Goal: Task Accomplishment & Management: Complete application form

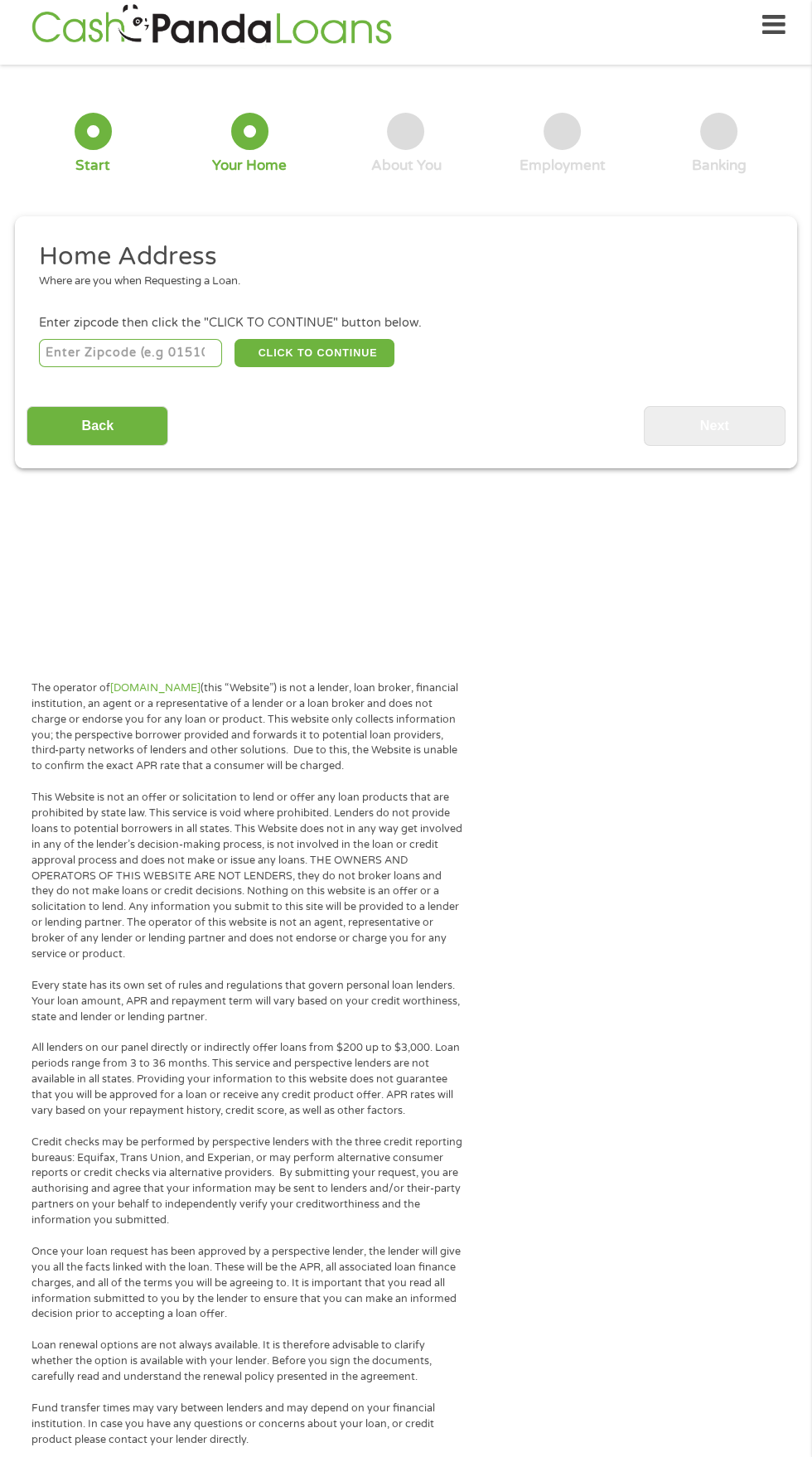
scroll to position [17, 0]
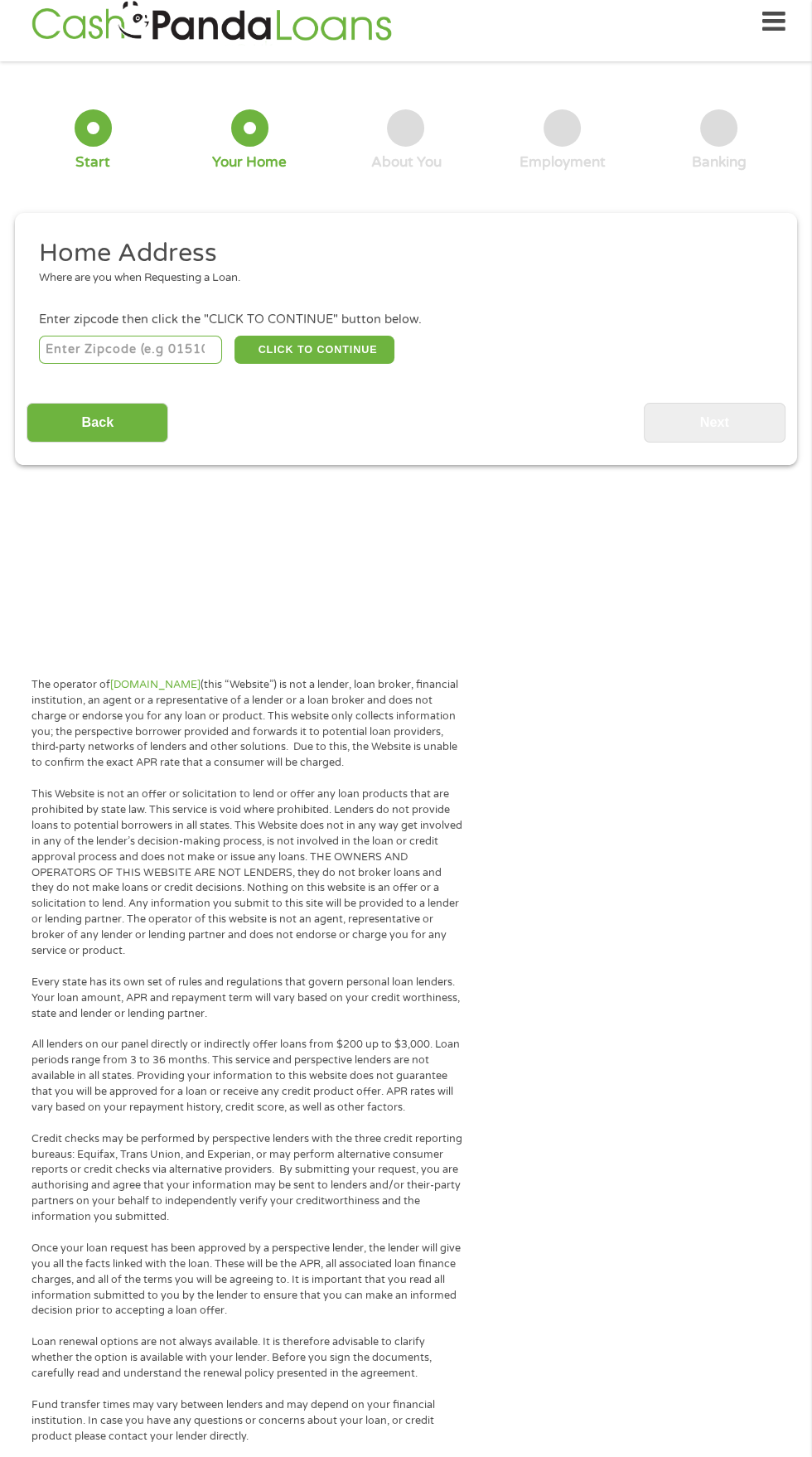
click at [189, 287] on div "Where are you when Requesting a Loan." at bounding box center [399, 278] width 722 height 16
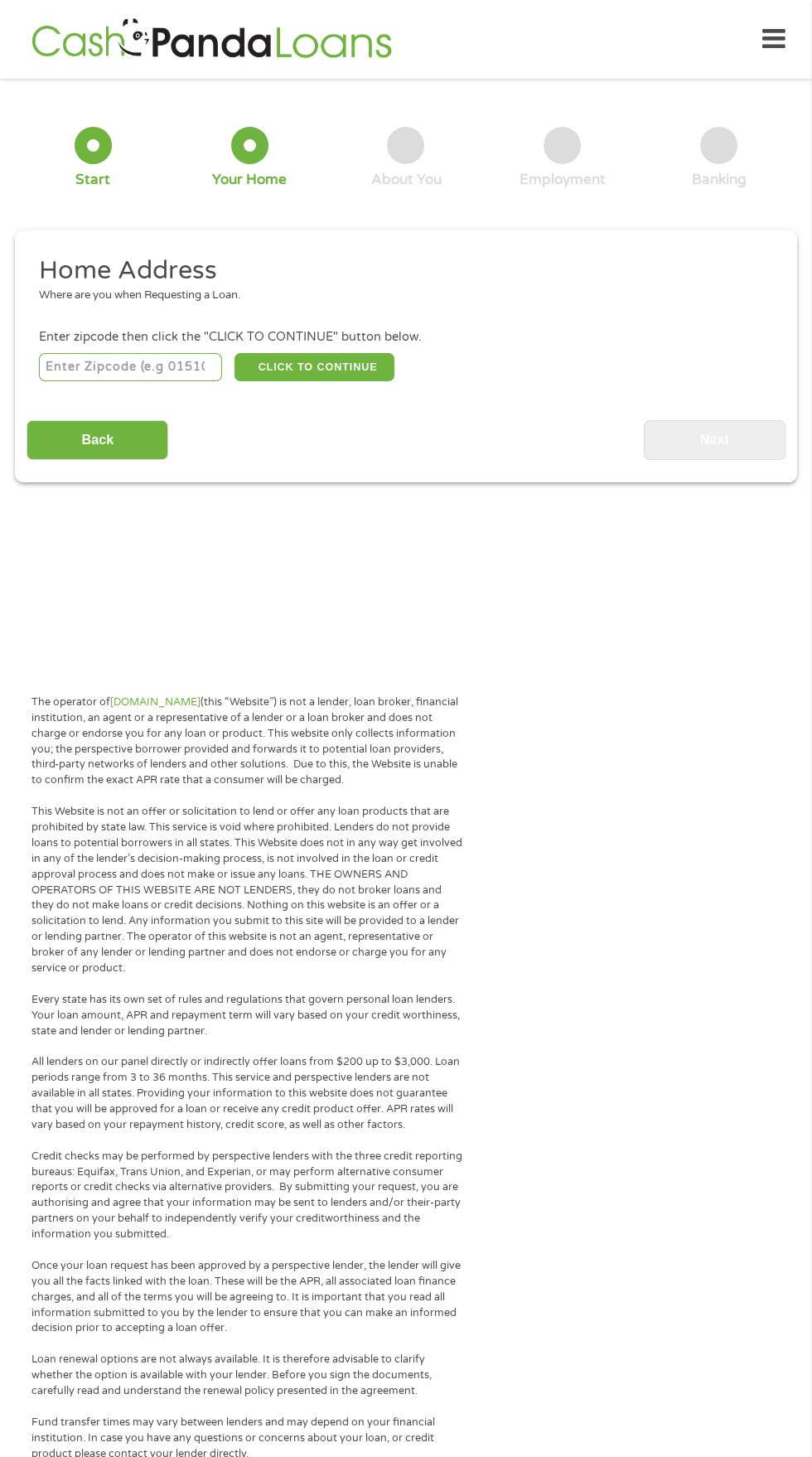
click at [267, 316] on li "Home Address Where are you when Requesting a Loan." at bounding box center [399, 285] width 746 height 63
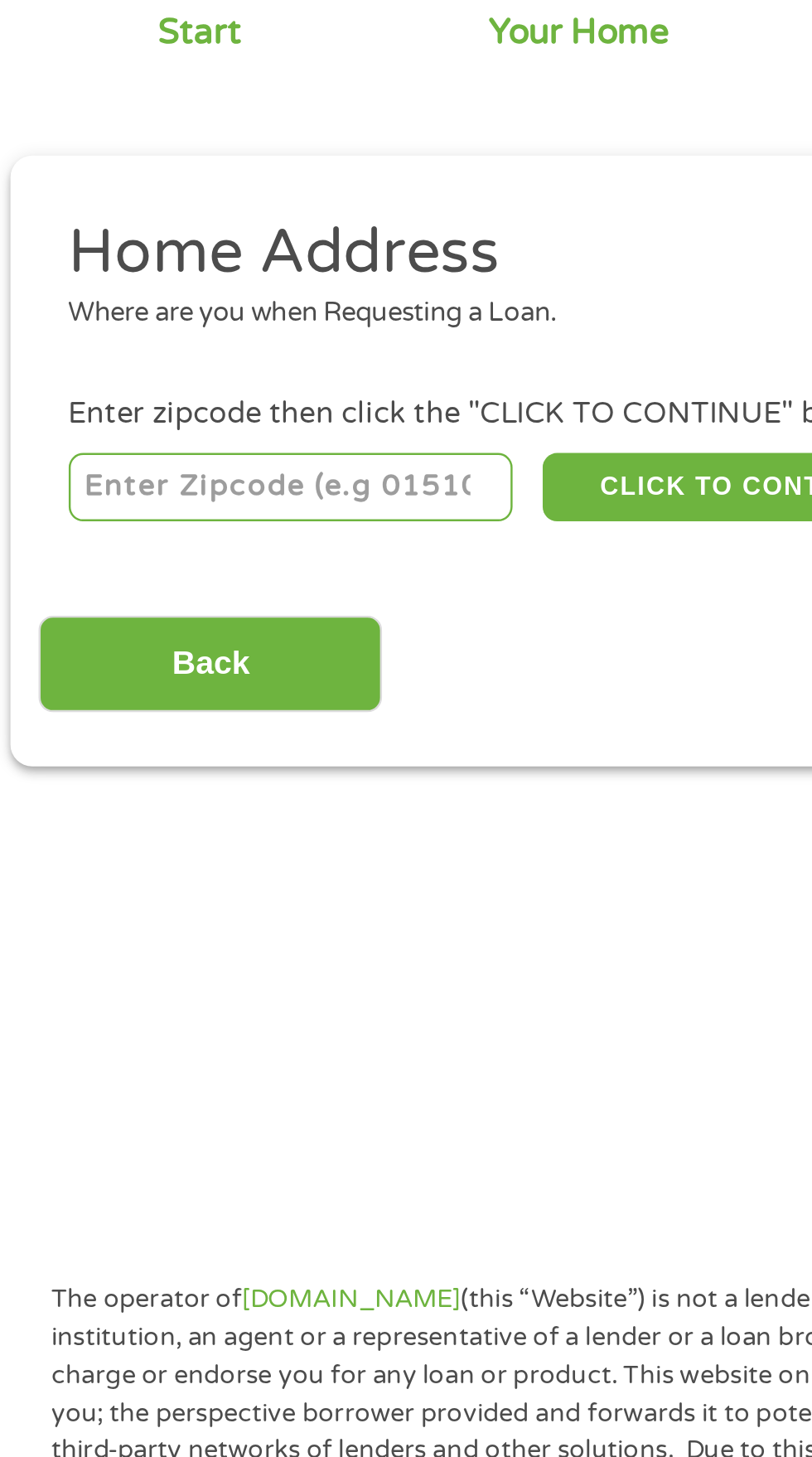
click at [128, 381] on input "number" at bounding box center [130, 367] width 184 height 28
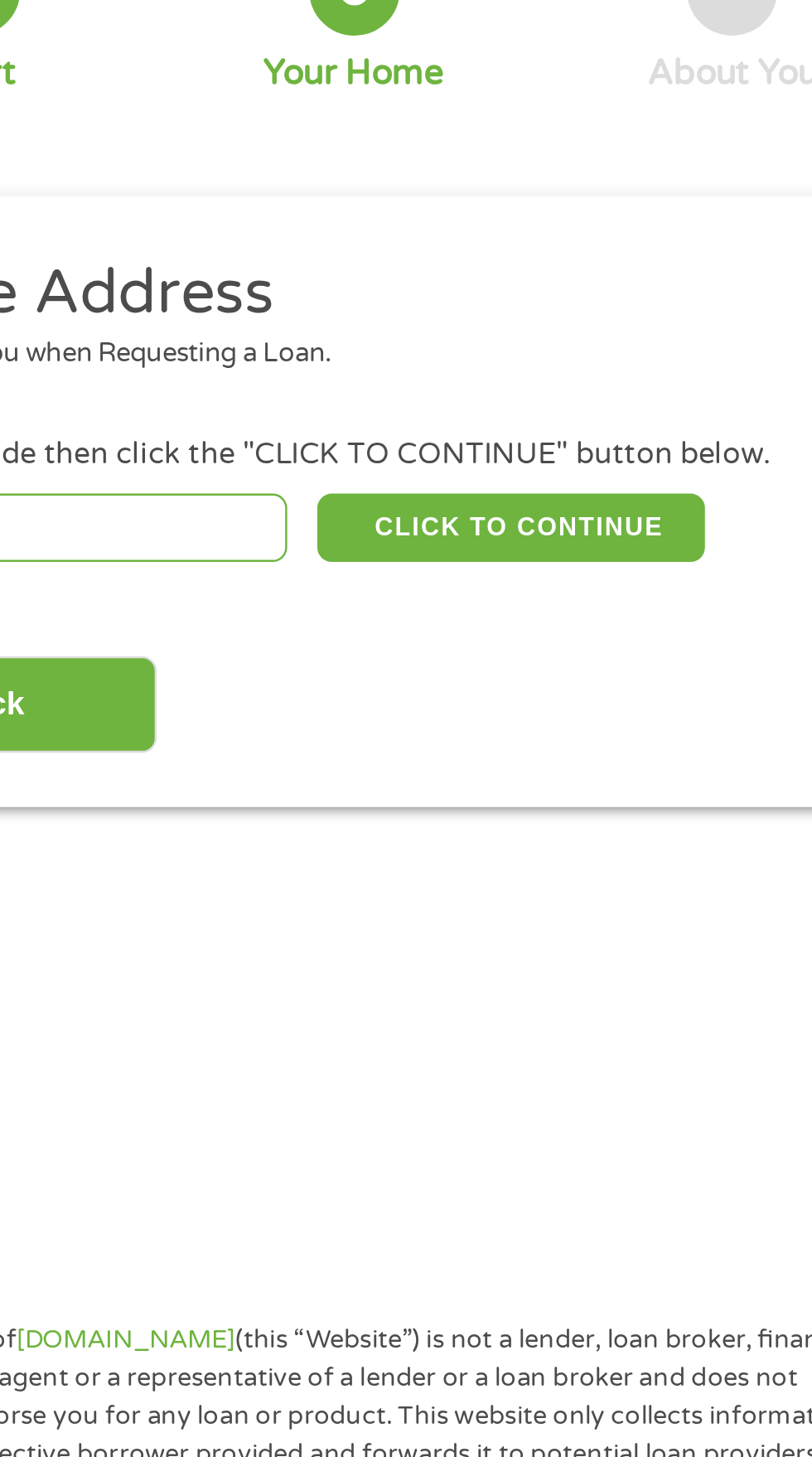
type input "65340"
click at [331, 288] on h2 "Home Address" at bounding box center [399, 271] width 722 height 33
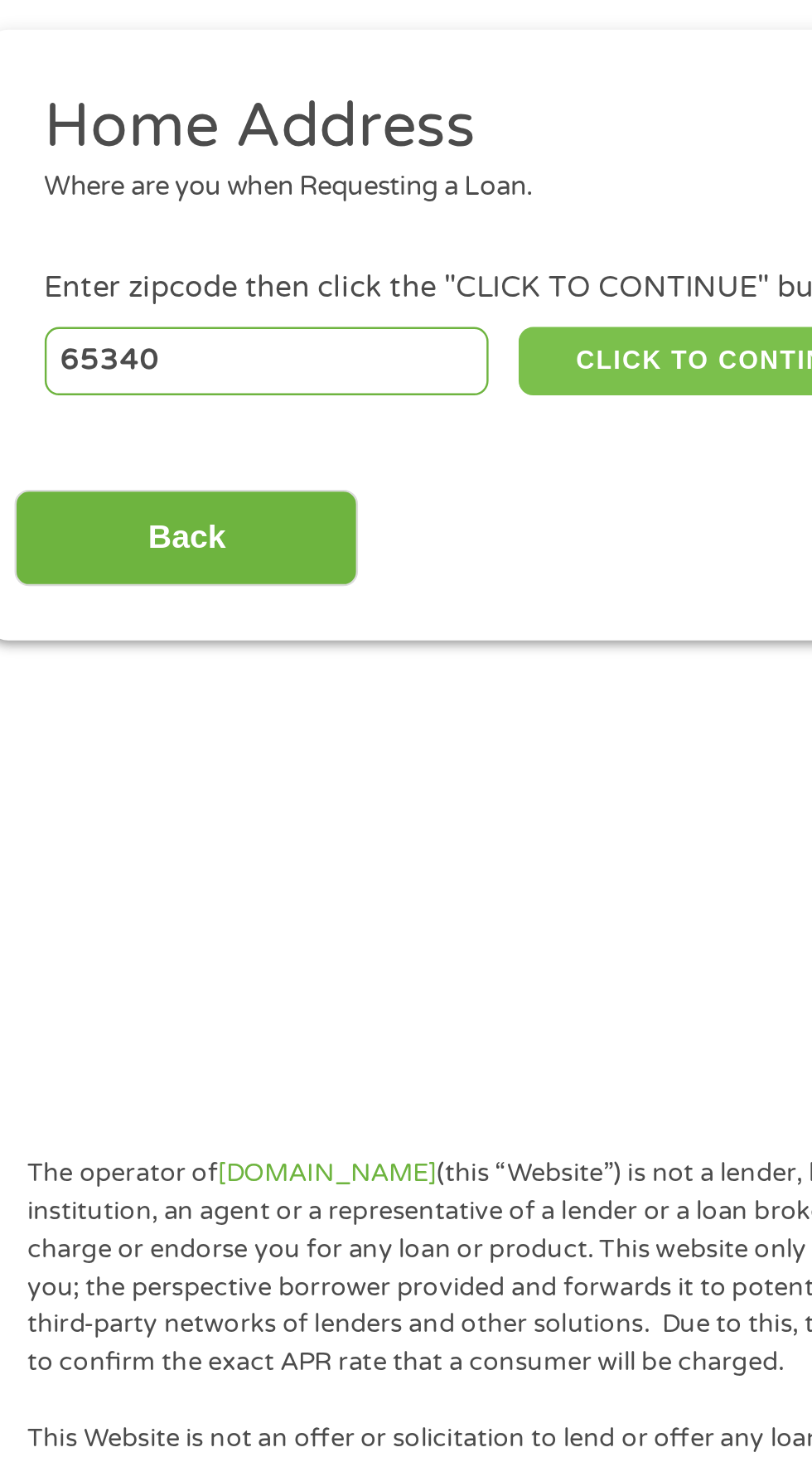
click at [319, 381] on button "CLICK TO CONTINUE" at bounding box center [314, 367] width 160 height 28
type input "65340"
type input "[PERSON_NAME]"
select select "[US_STATE]"
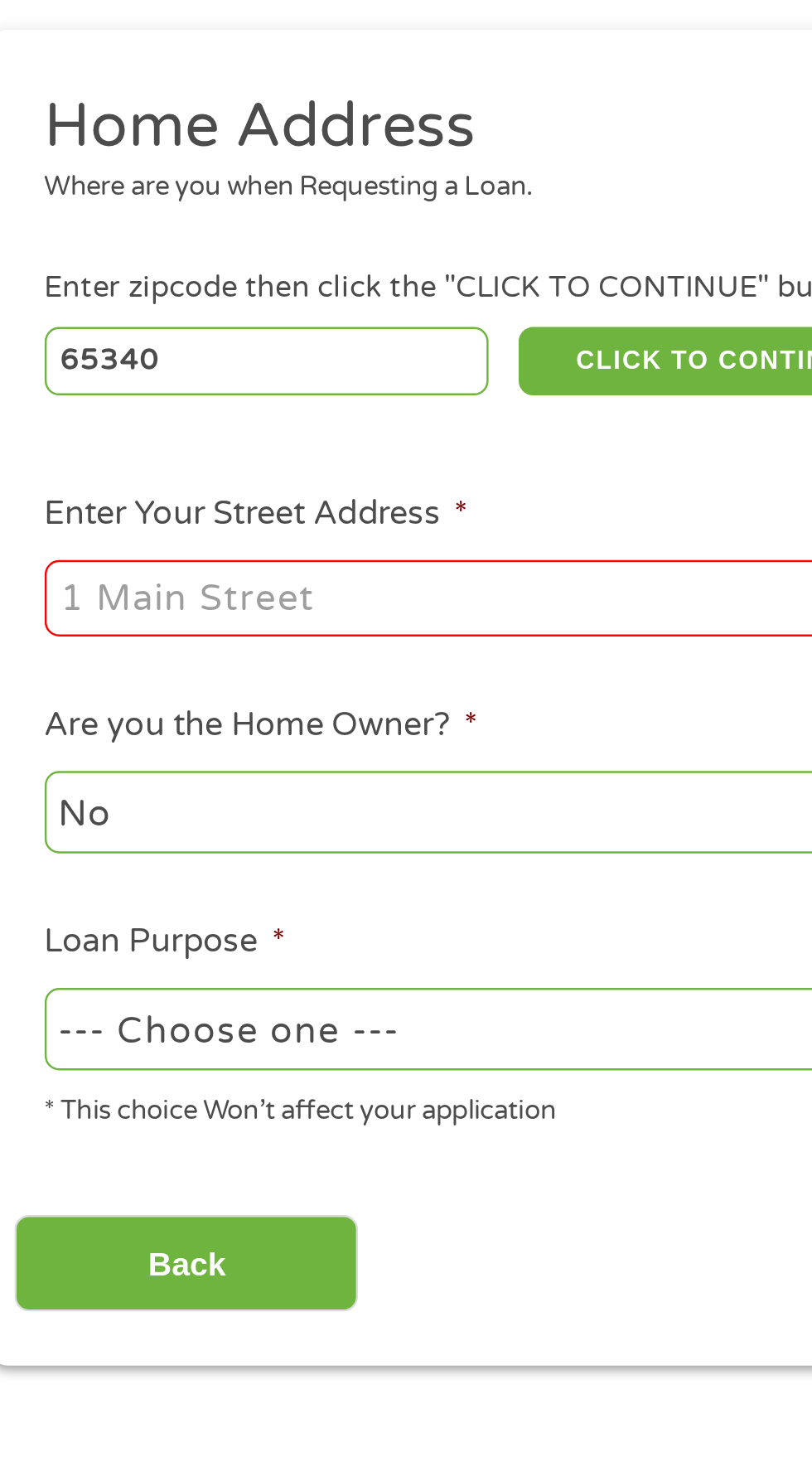
click at [164, 481] on input "Enter Your Street Address *" at bounding box center [216, 465] width 355 height 32
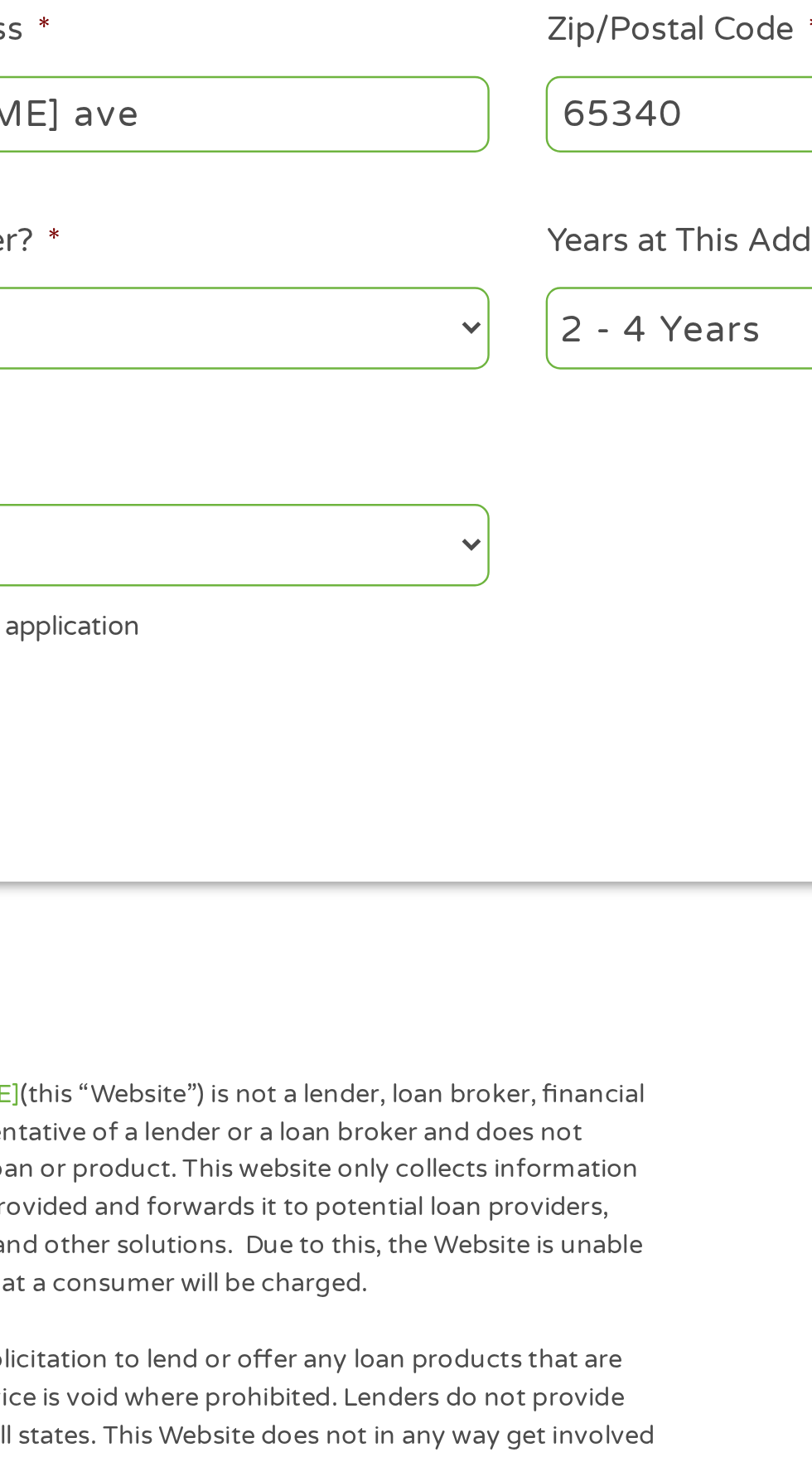
type input "475 [PERSON_NAME] ave"
click at [389, 570] on select "No Yes" at bounding box center [216, 554] width 355 height 34
select select "yes"
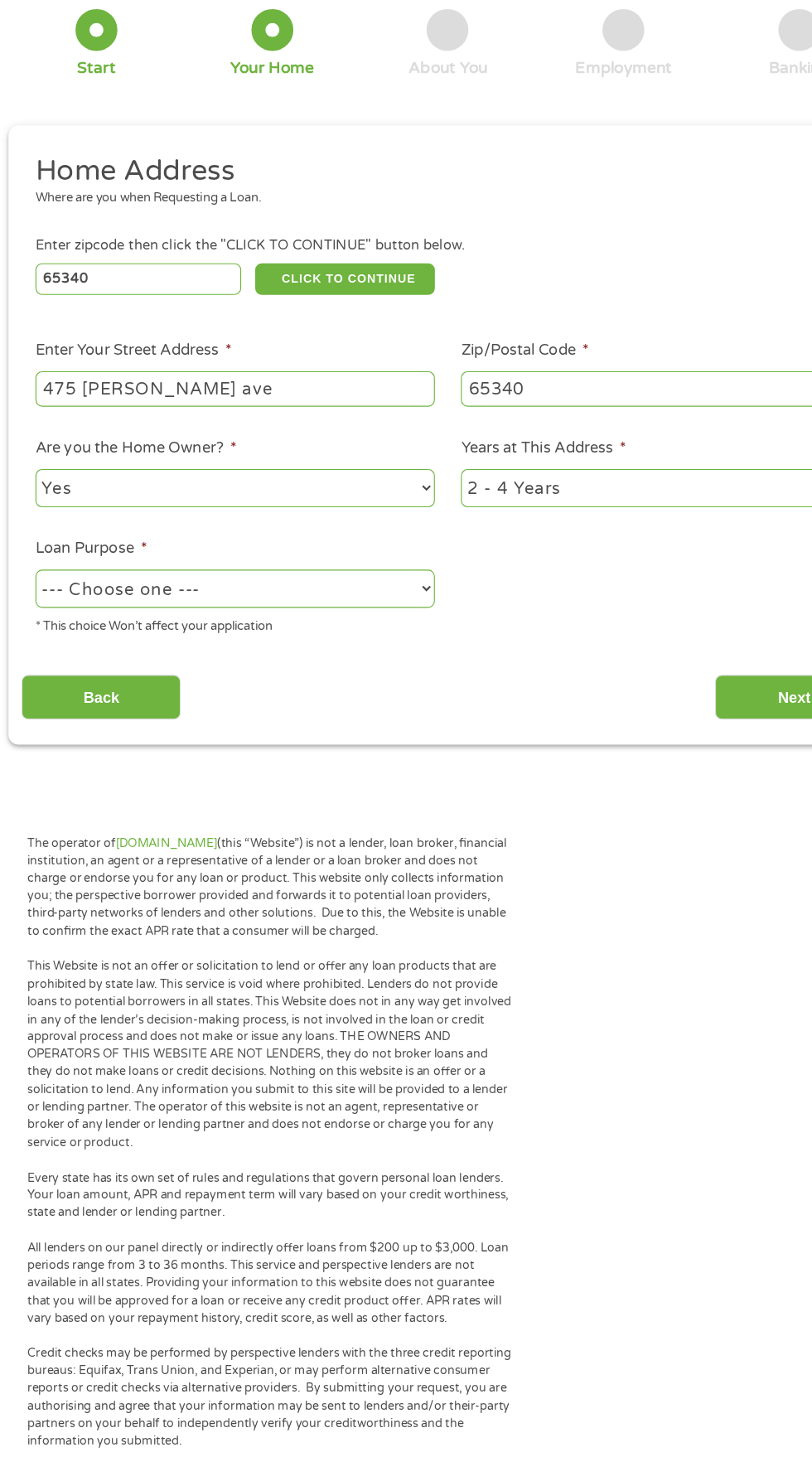
click at [679, 570] on select "1 Year or less 1 - 2 Years 2 - 4 Years Over 4 Years" at bounding box center [594, 554] width 355 height 34
select select "60months"
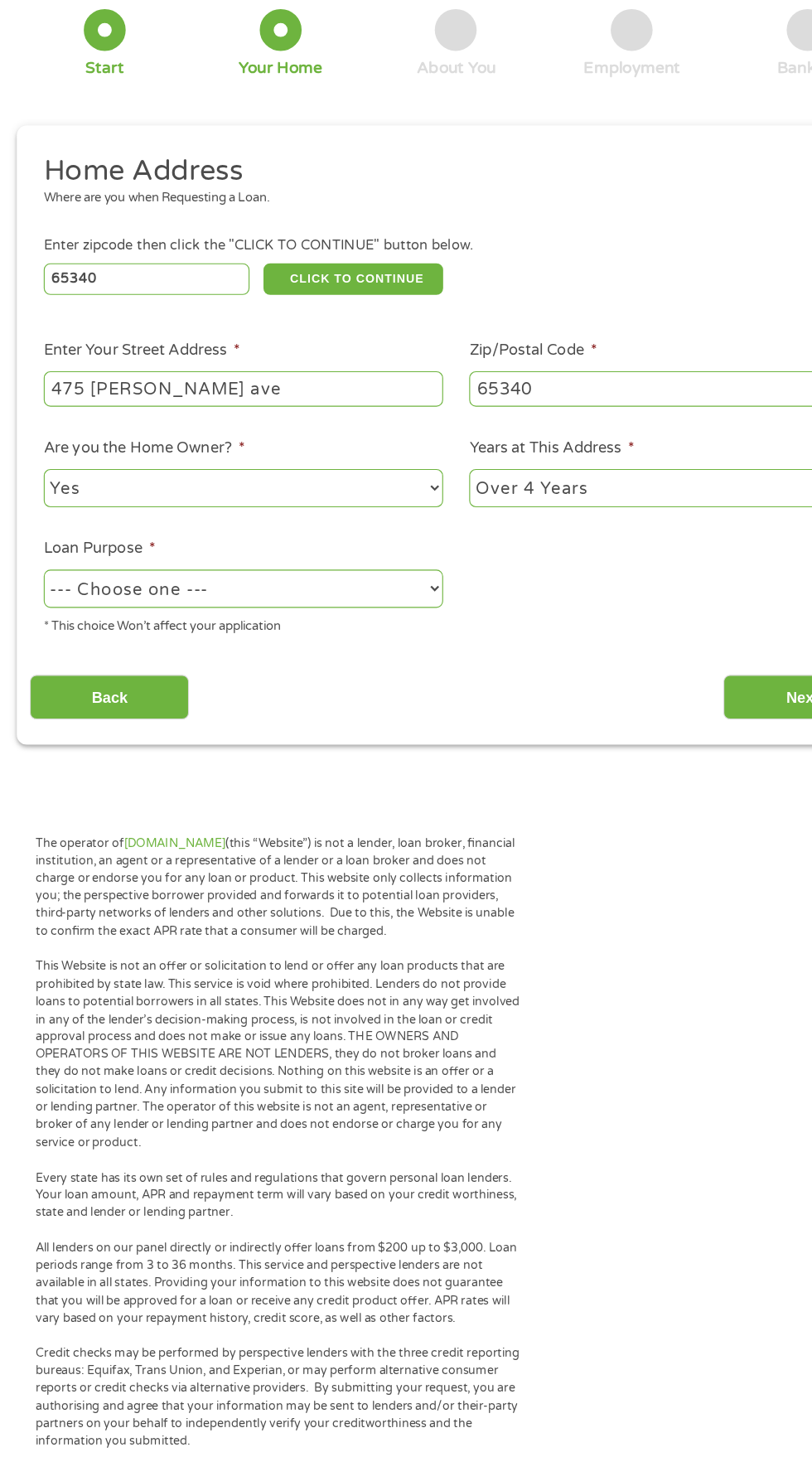
click at [371, 660] on select "--- Choose one --- Pay Bills Debt Consolidation Home Improvement Major Purchase…" at bounding box center [216, 643] width 355 height 34
click at [354, 660] on select "--- Choose one --- Pay Bills Debt Consolidation Home Improvement Major Purchase…" at bounding box center [216, 643] width 355 height 34
select select "shorttermcash"
click at [664, 760] on input "Next" at bounding box center [713, 739] width 141 height 40
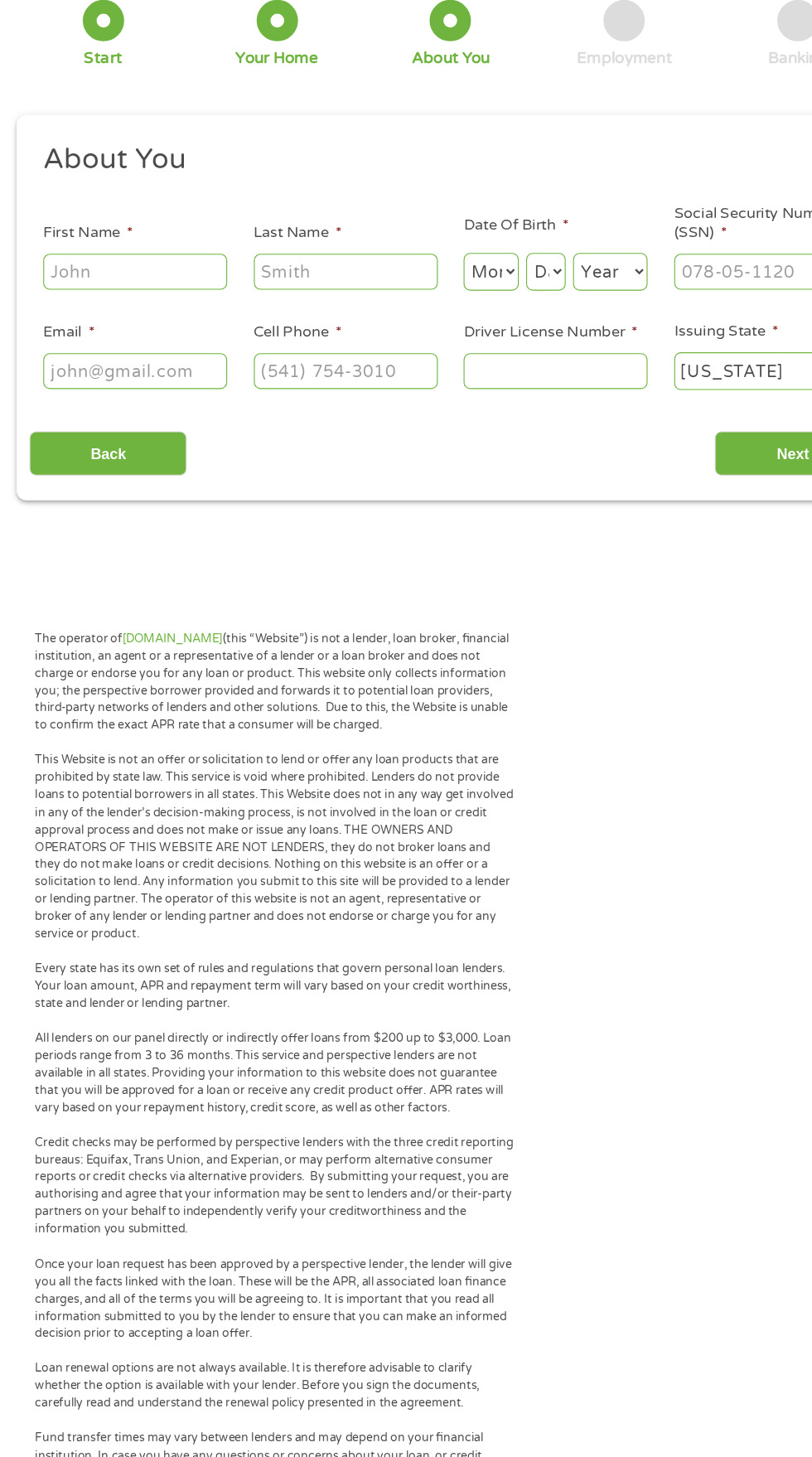
scroll to position [37, 0]
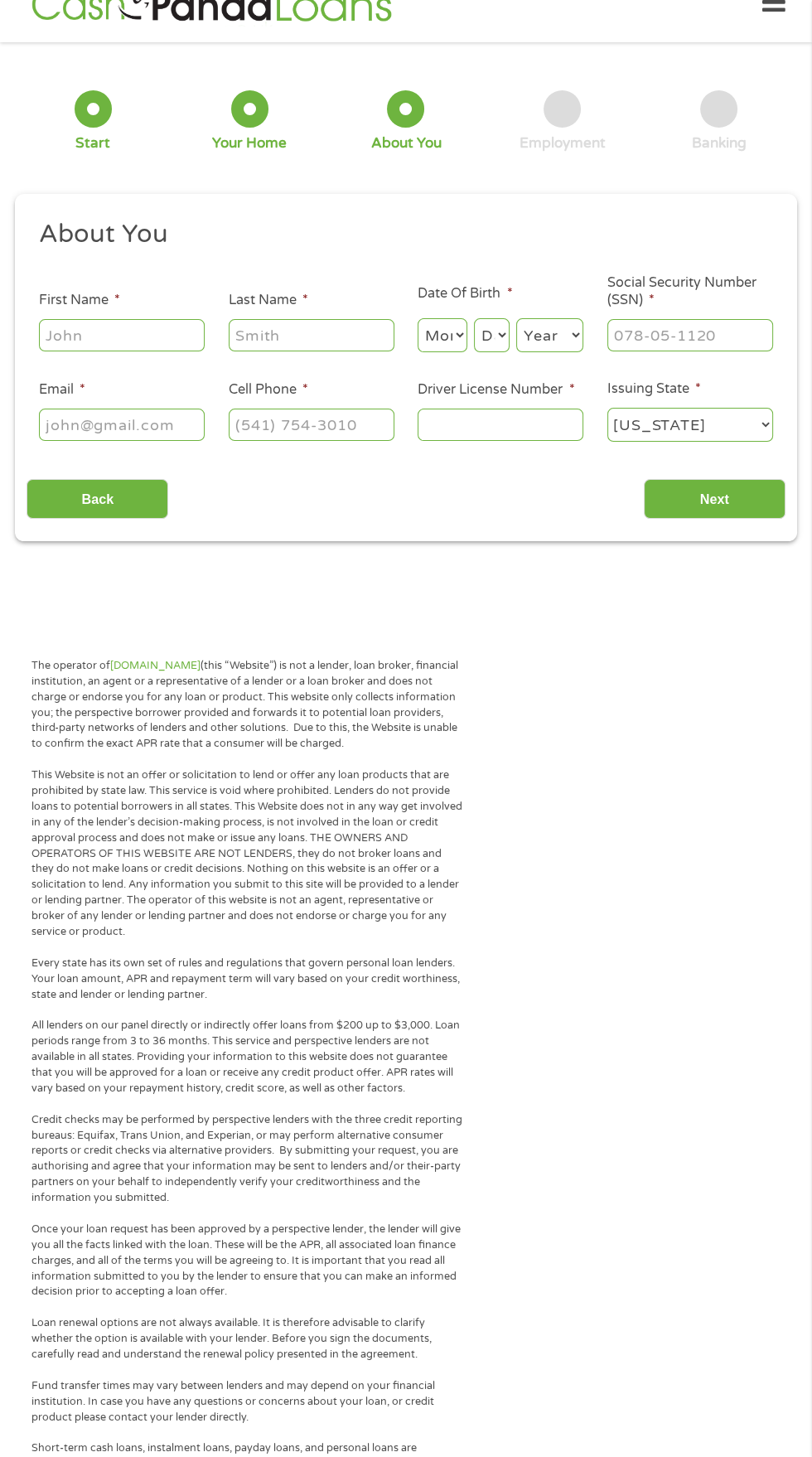
click at [170, 351] on input "First Name *" at bounding box center [121, 334] width 165 height 32
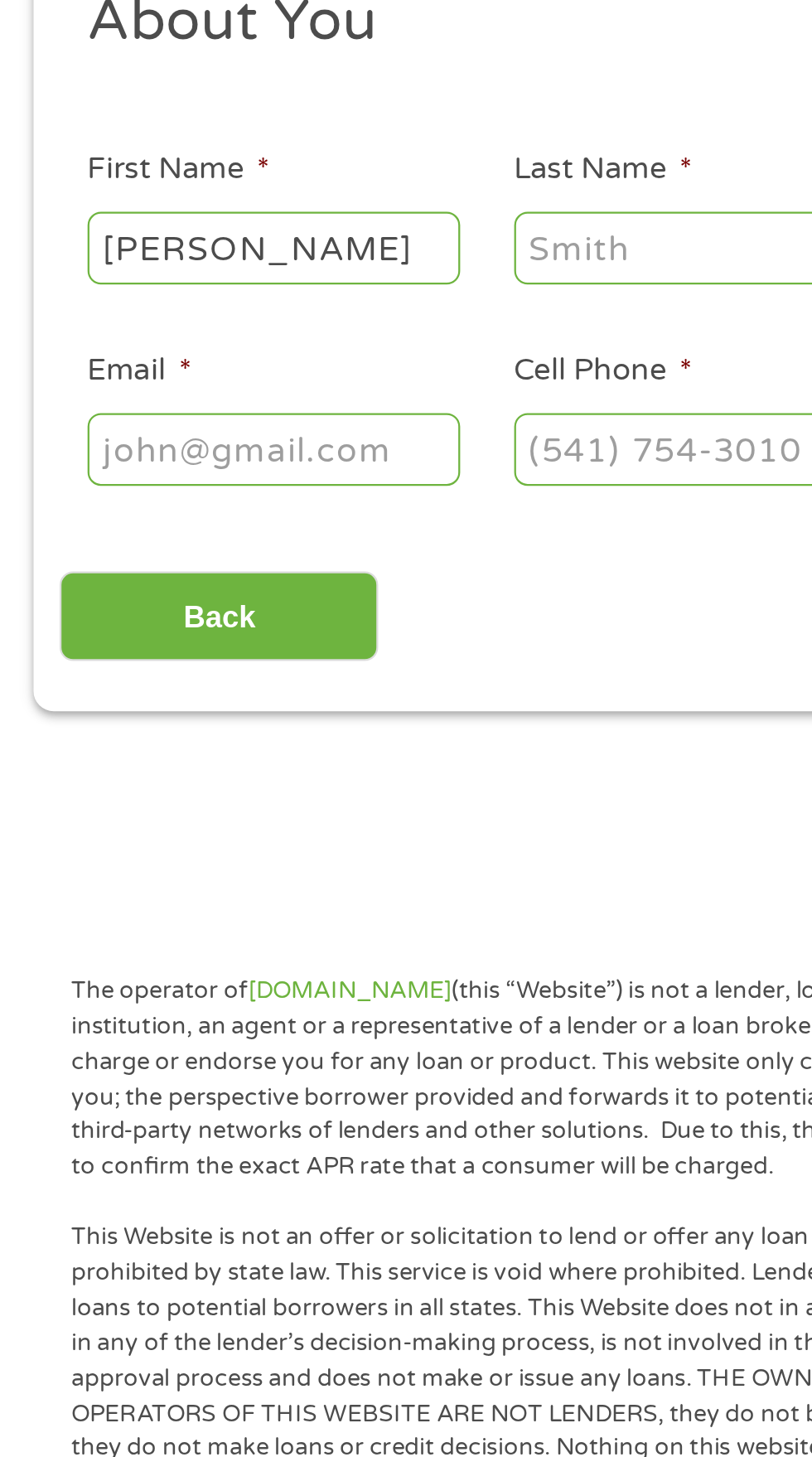
type input "[PERSON_NAME]"
click at [324, 351] on input "Last Name *" at bounding box center [311, 334] width 165 height 32
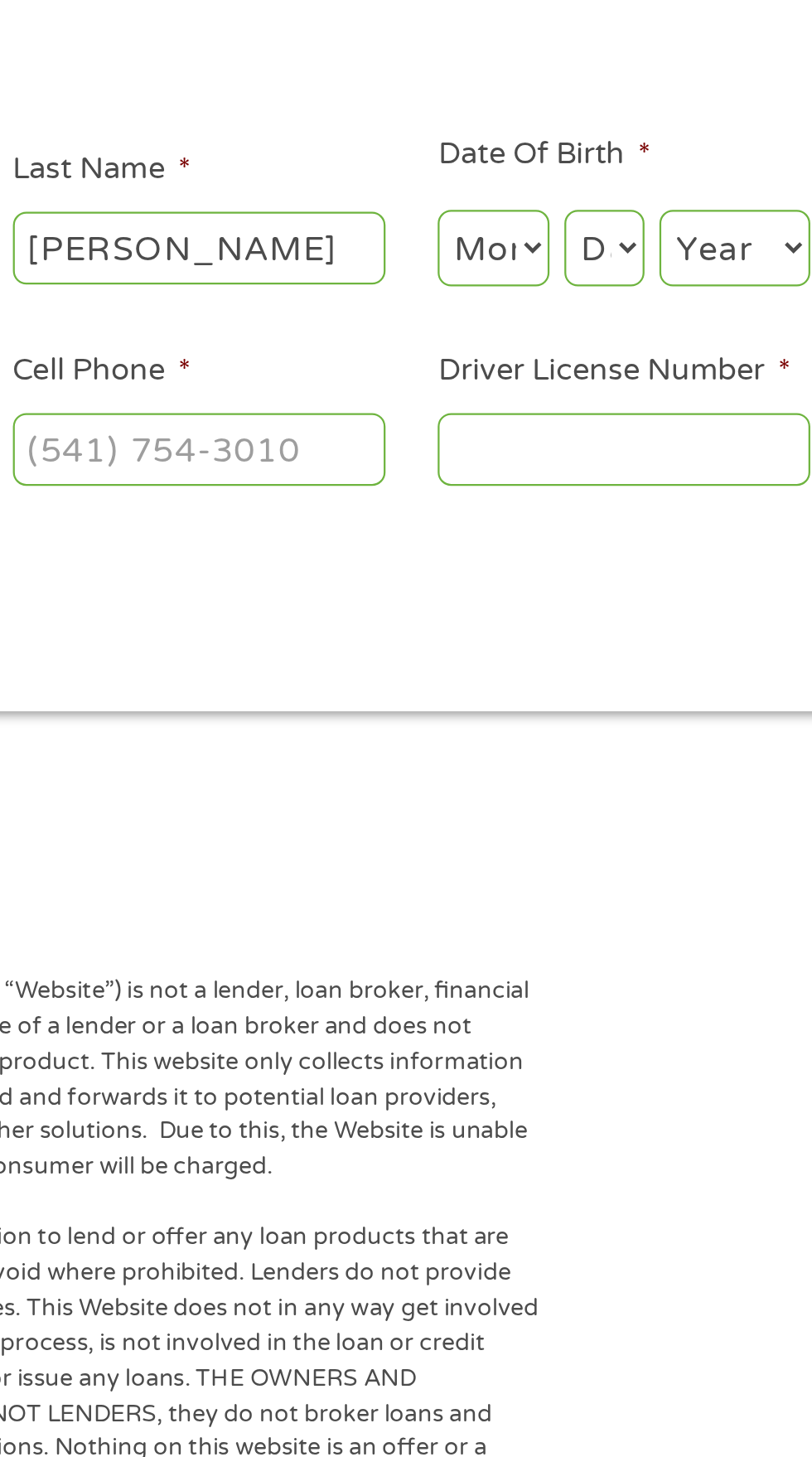
type input "[PERSON_NAME]"
click at [457, 352] on select "Month 1 2 3 4 5 6 7 8 9 10 11 12" at bounding box center [442, 335] width 50 height 34
click at [455, 421] on ul "About You This field is hidden when viewing the form Title * --- Choose one ---…" at bounding box center [405, 337] width 758 height 238
click at [464, 352] on select "Month 1 2 3 4 5 6 7 8 9 10 11 12" at bounding box center [442, 335] width 50 height 34
select select "3"
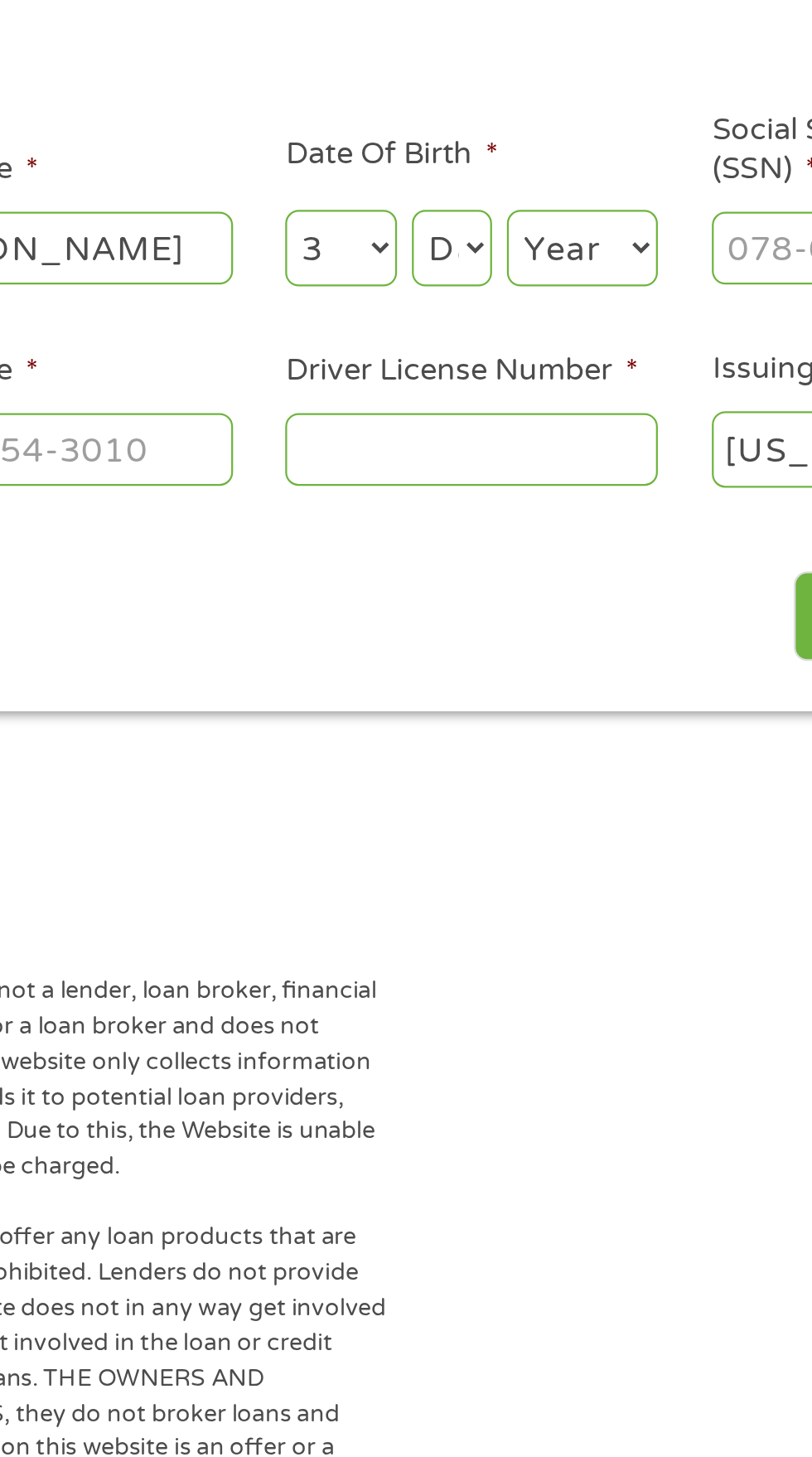
click at [507, 352] on select "Day 1 2 3 4 5 6 7 8 9 10 11 12 13 14 15 16 17 18 19 20 21 22 23 24 25 26 27 28 …" at bounding box center [492, 335] width 36 height 34
select select "4"
click at [563, 352] on select "Year [DATE] 2006 2005 2004 2003 2002 2001 2000 1999 1998 1997 1996 1995 1994 19…" at bounding box center [549, 335] width 67 height 34
select select "1956"
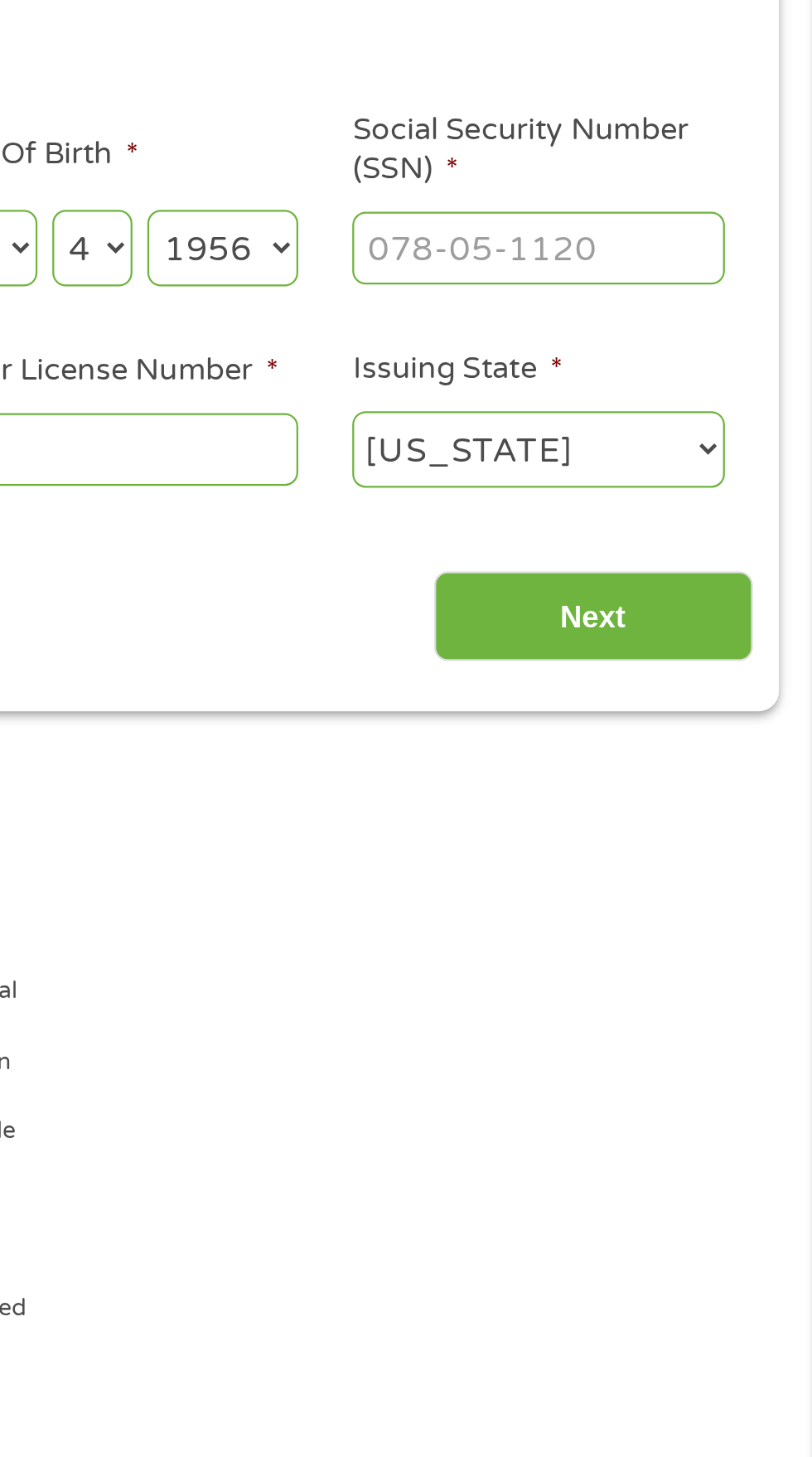
click at [637, 351] on input "Social Security Number (SSN) *" at bounding box center [690, 334] width 165 height 32
type input "570-98-7976"
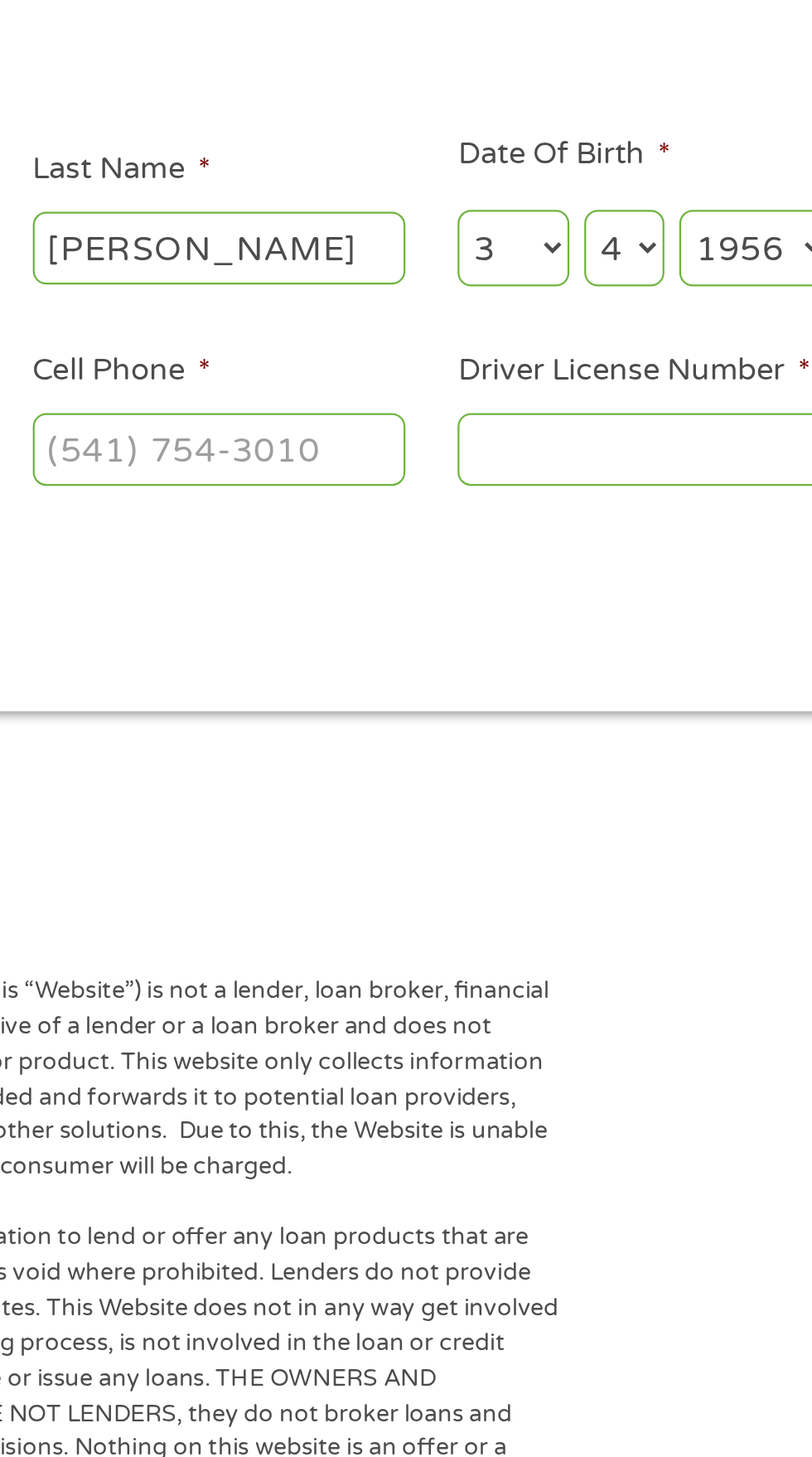
click at [252, 440] on input "Cell Phone *" at bounding box center [311, 424] width 165 height 32
type input "[PHONE_NUMBER]"
click at [468, 440] on input "Driver License Number *" at bounding box center [499, 424] width 165 height 32
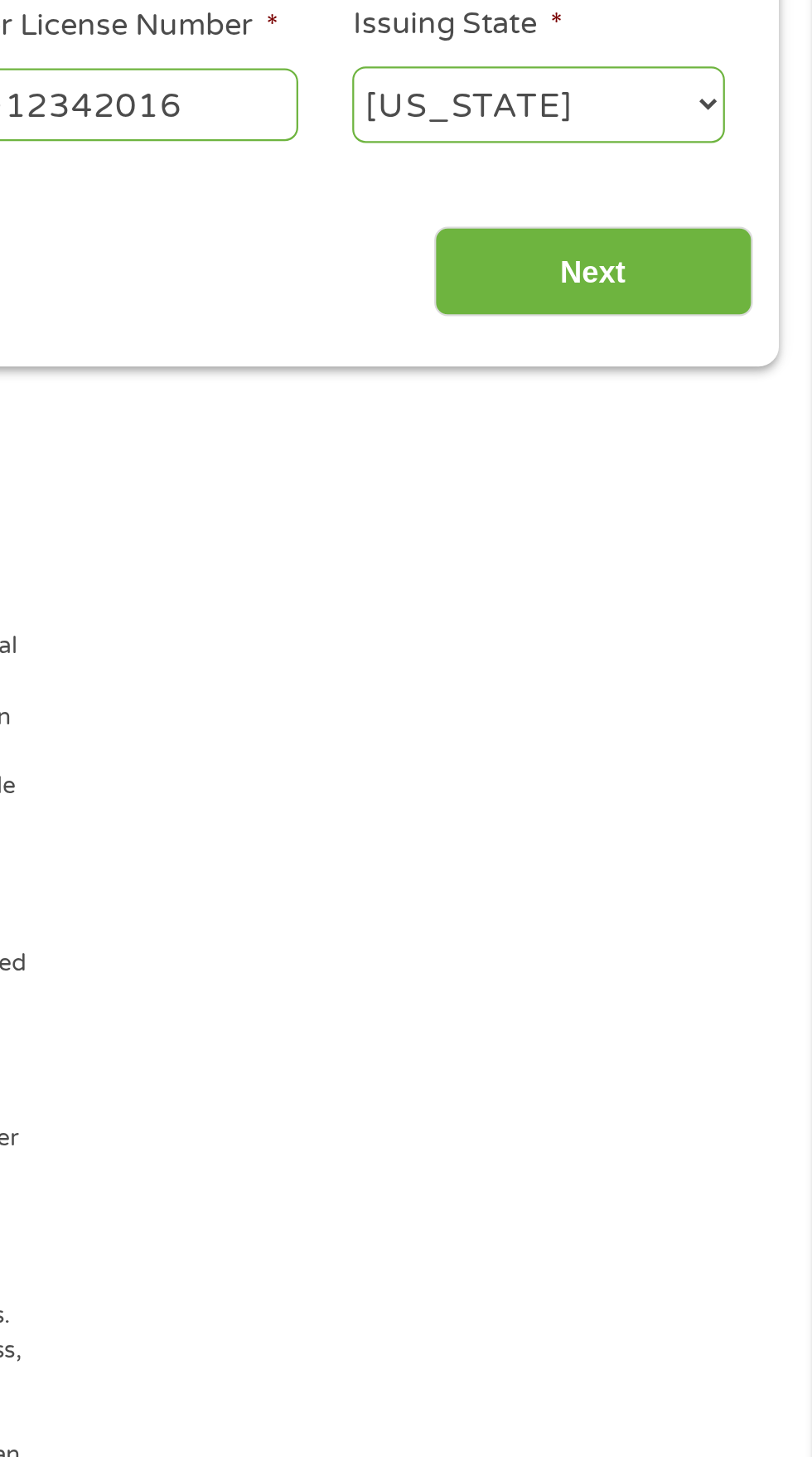
scroll to position [30, 0]
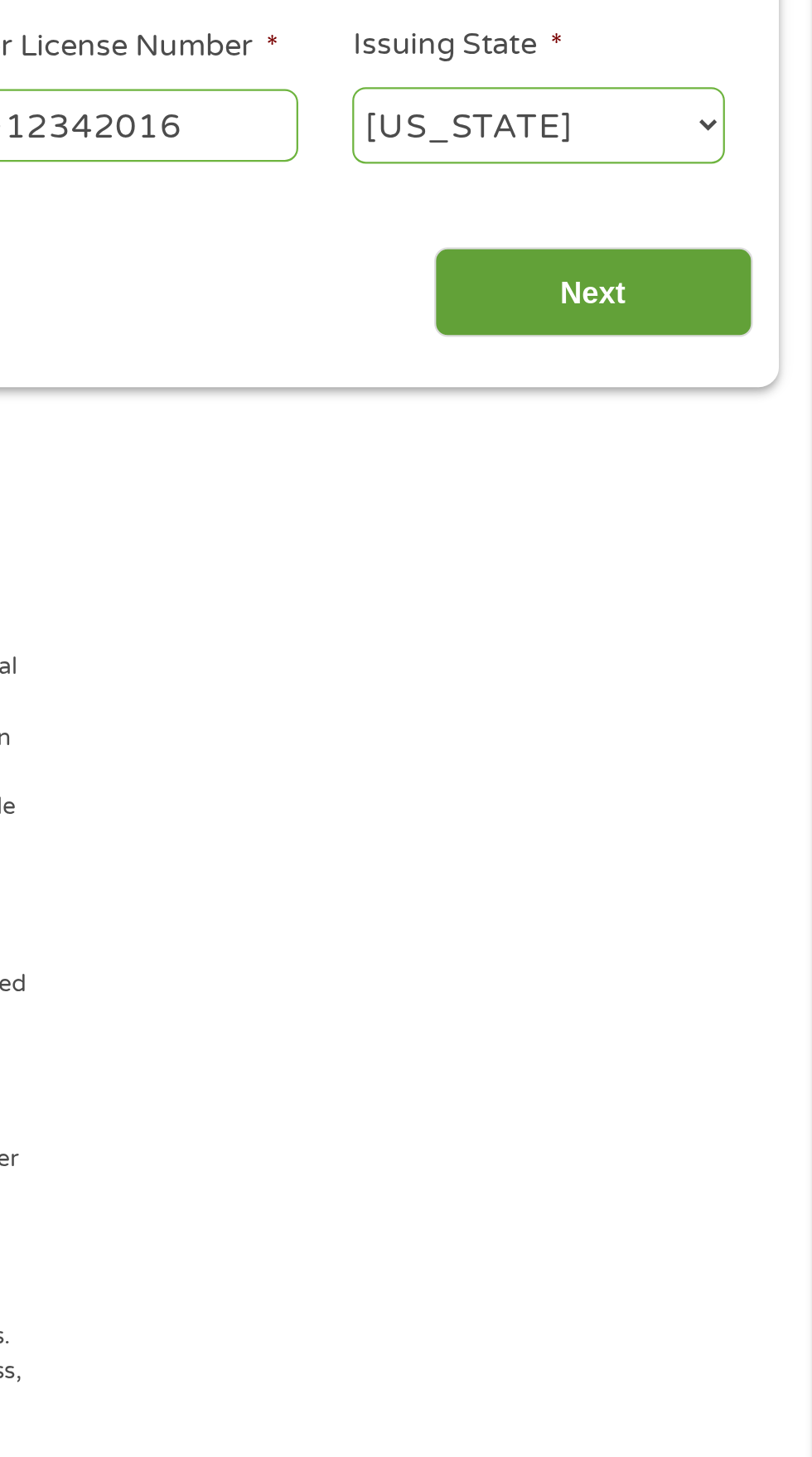
type input "WD12342016"
click at [735, 526] on input "Next" at bounding box center [713, 506] width 141 height 40
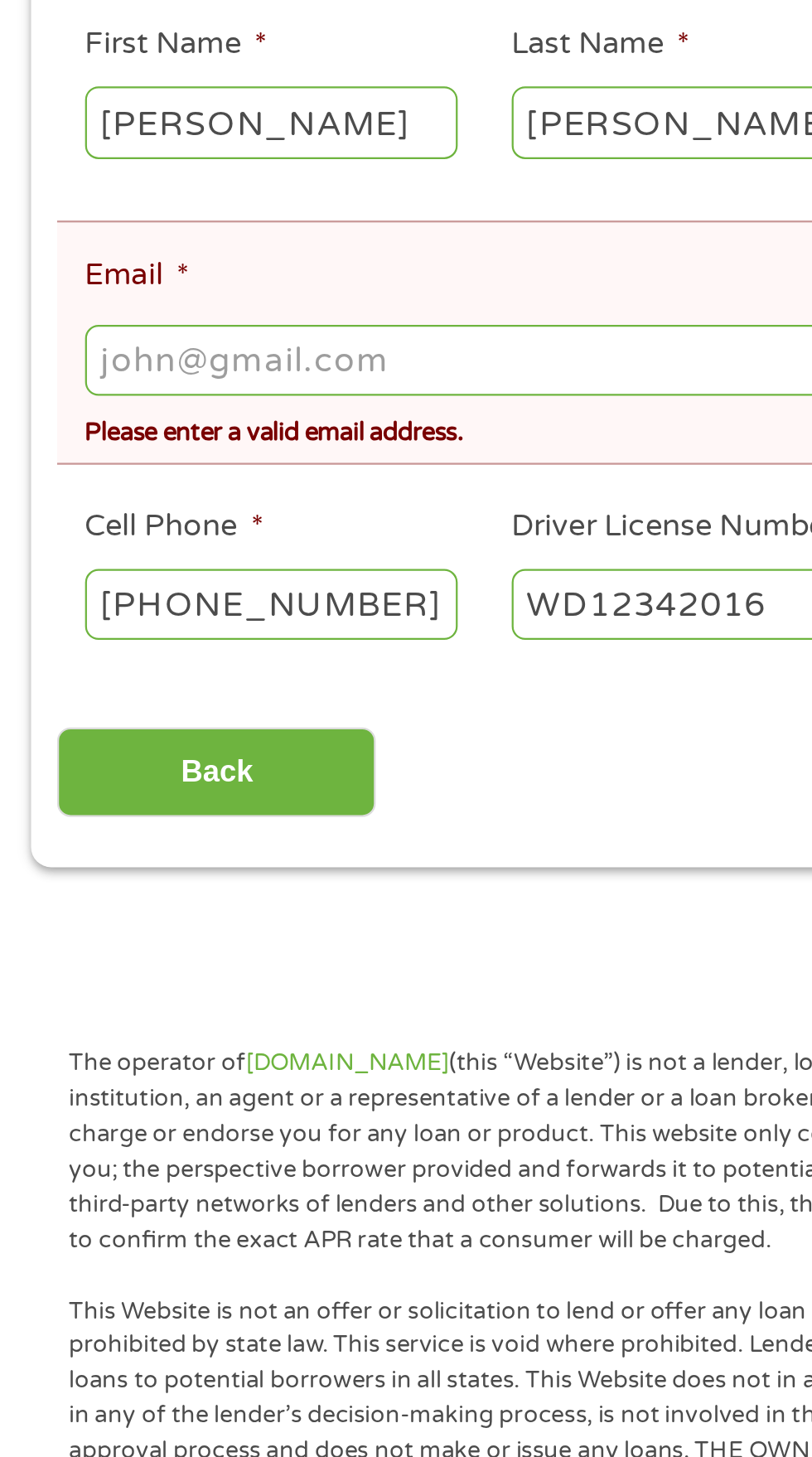
scroll to position [17, 0]
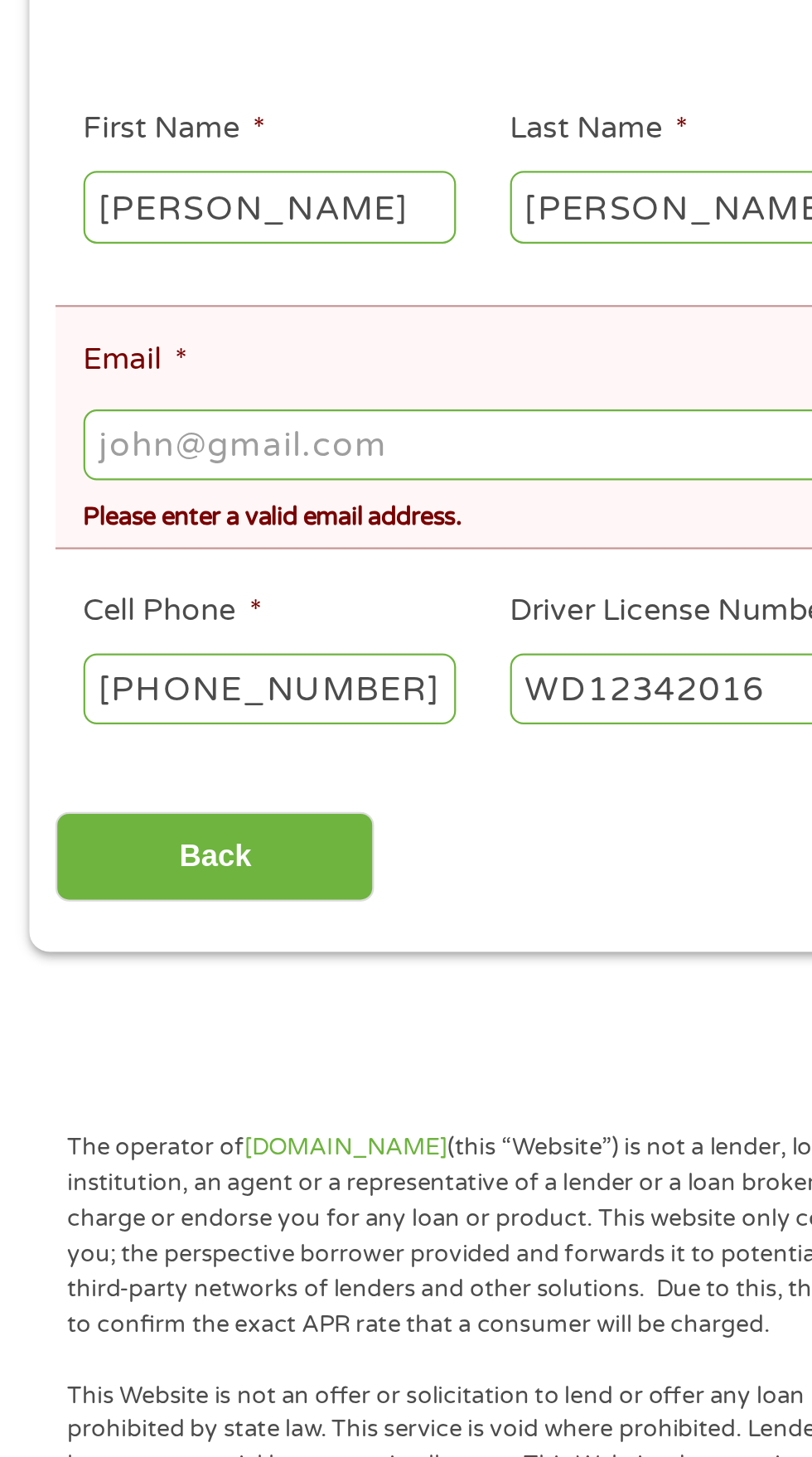
click at [109, 538] on input "Email *" at bounding box center [405, 522] width 734 height 32
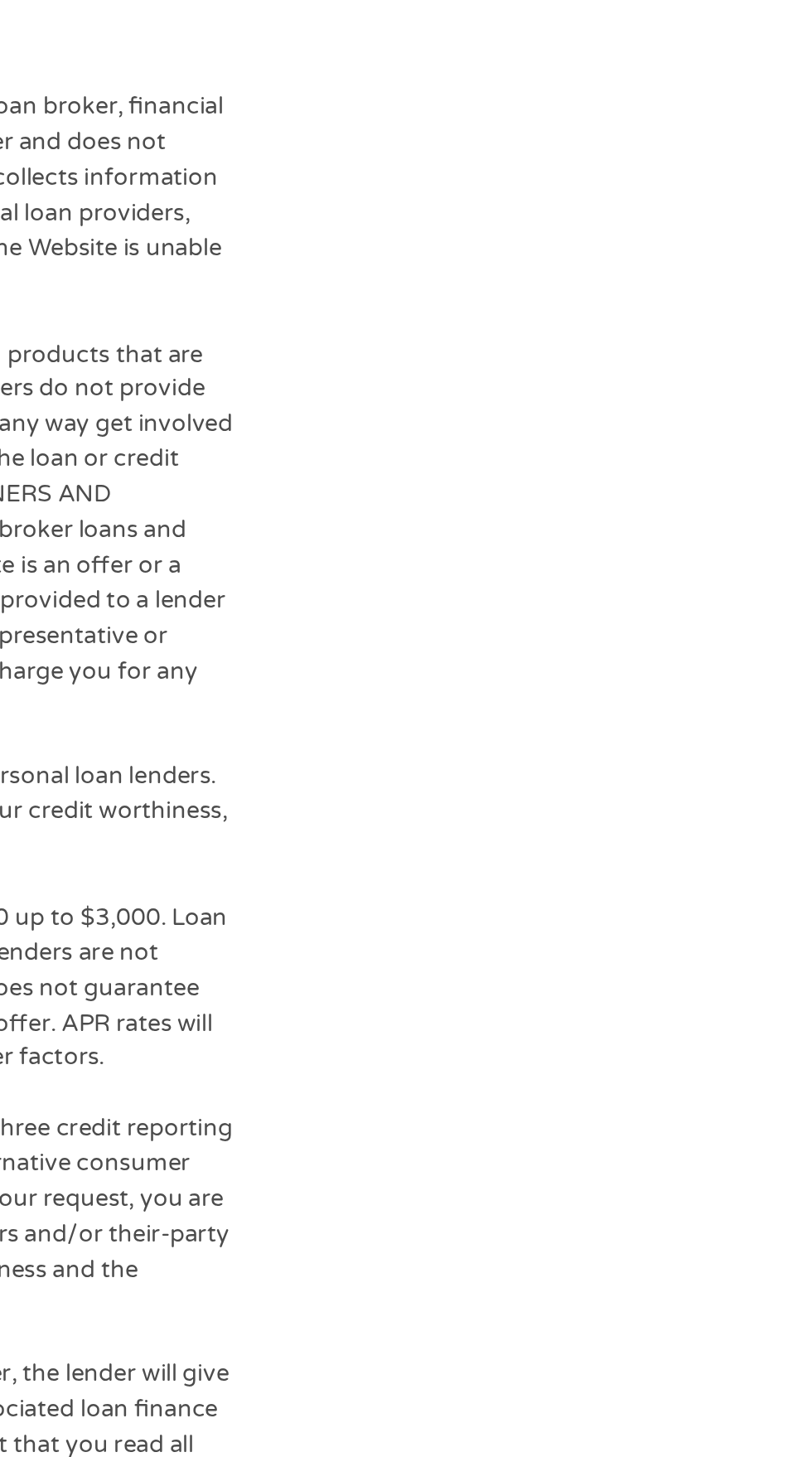
type input "[EMAIL_ADDRESS][DOMAIN_NAME]"
click at [674, 726] on input "Next" at bounding box center [713, 705] width 141 height 40
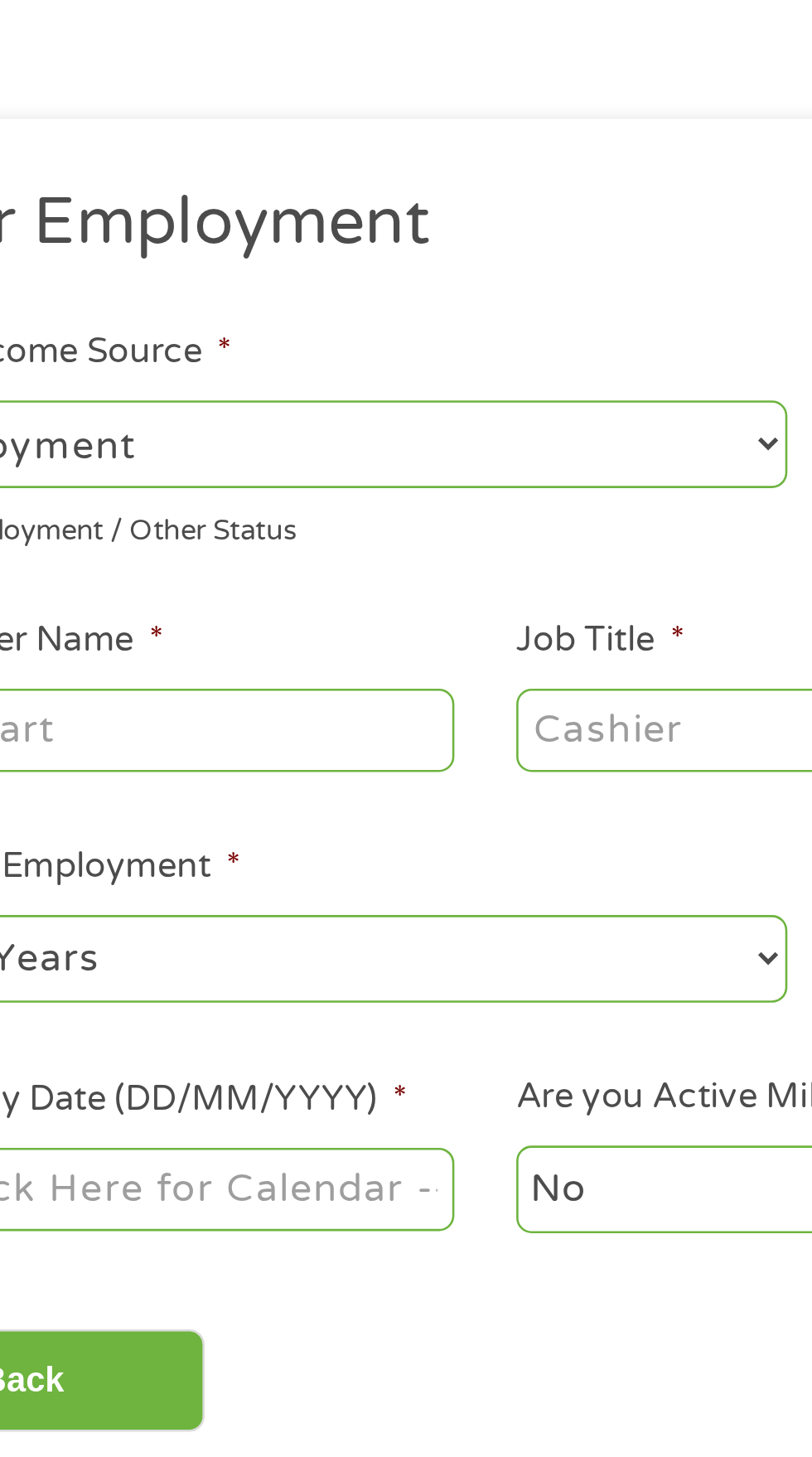
scroll to position [11, 0]
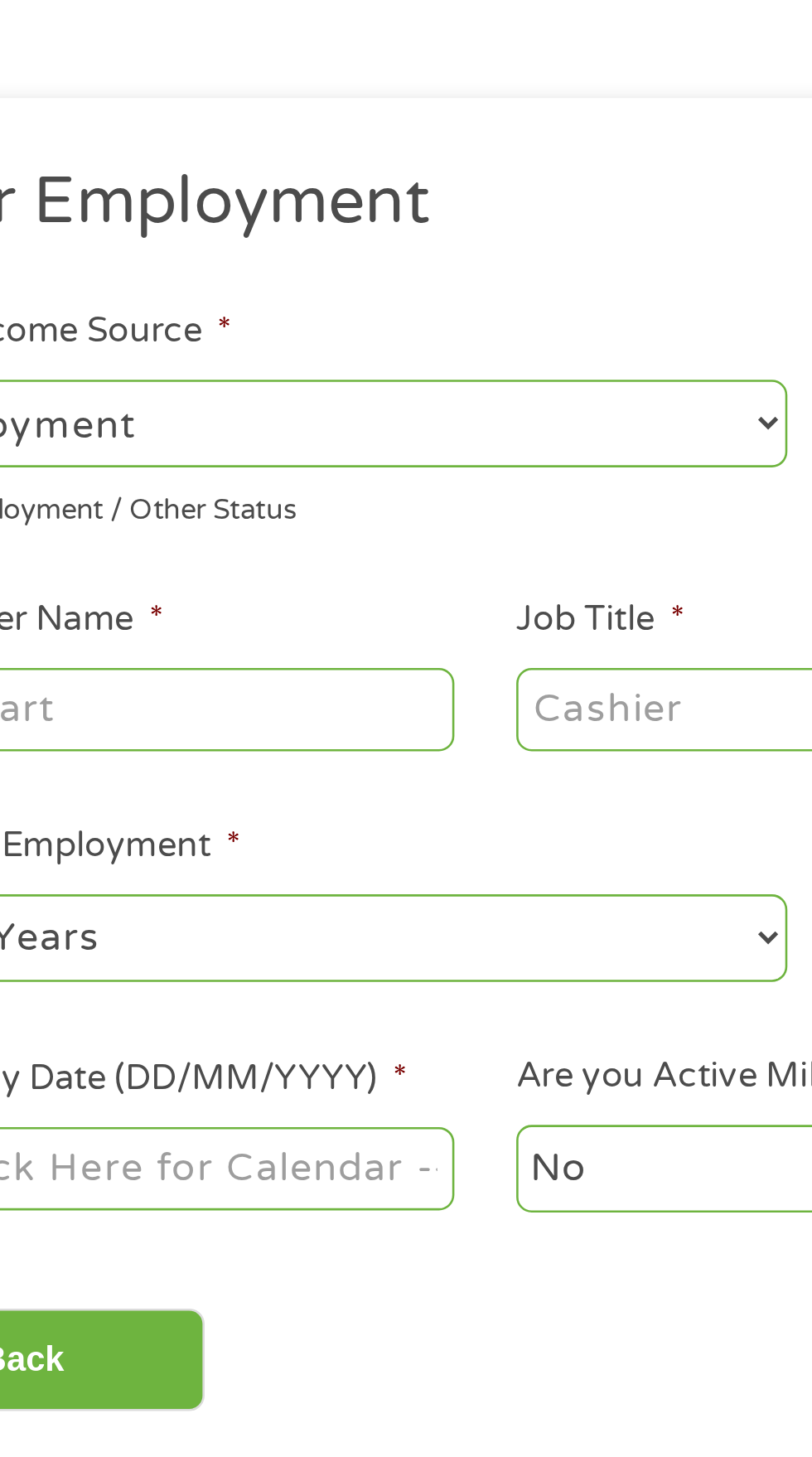
click at [378, 363] on select "--- Choose one --- Employment [DEMOGRAPHIC_DATA] Benefits" at bounding box center [216, 346] width 355 height 34
select select "benefits"
type input "Other"
type input "[PHONE_NUMBER]"
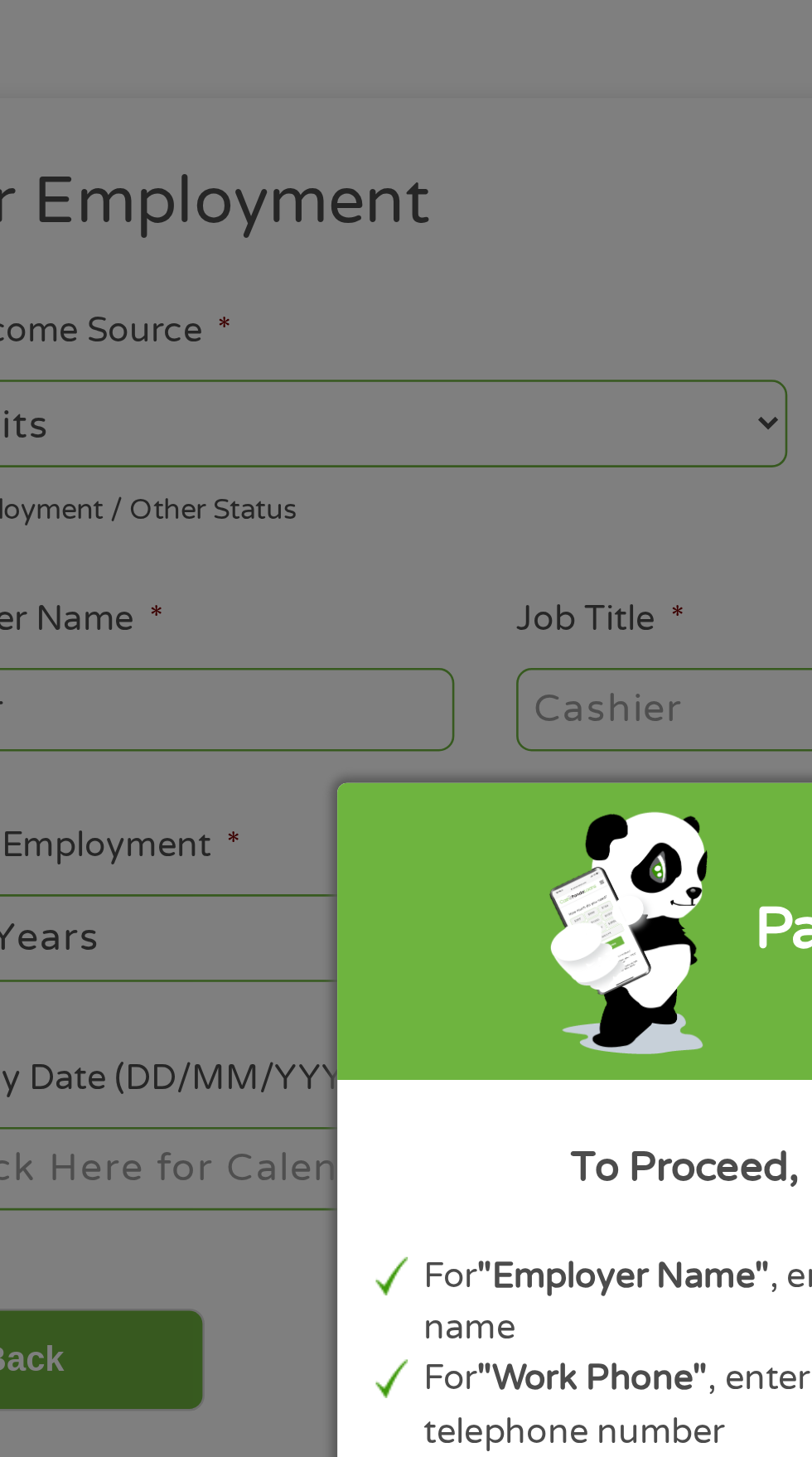
click at [325, 260] on div "Panda Tips To Proceed, Please Enter: For "Employer Name" , enter your benefit p…" at bounding box center [406, 728] width 812 height 1457
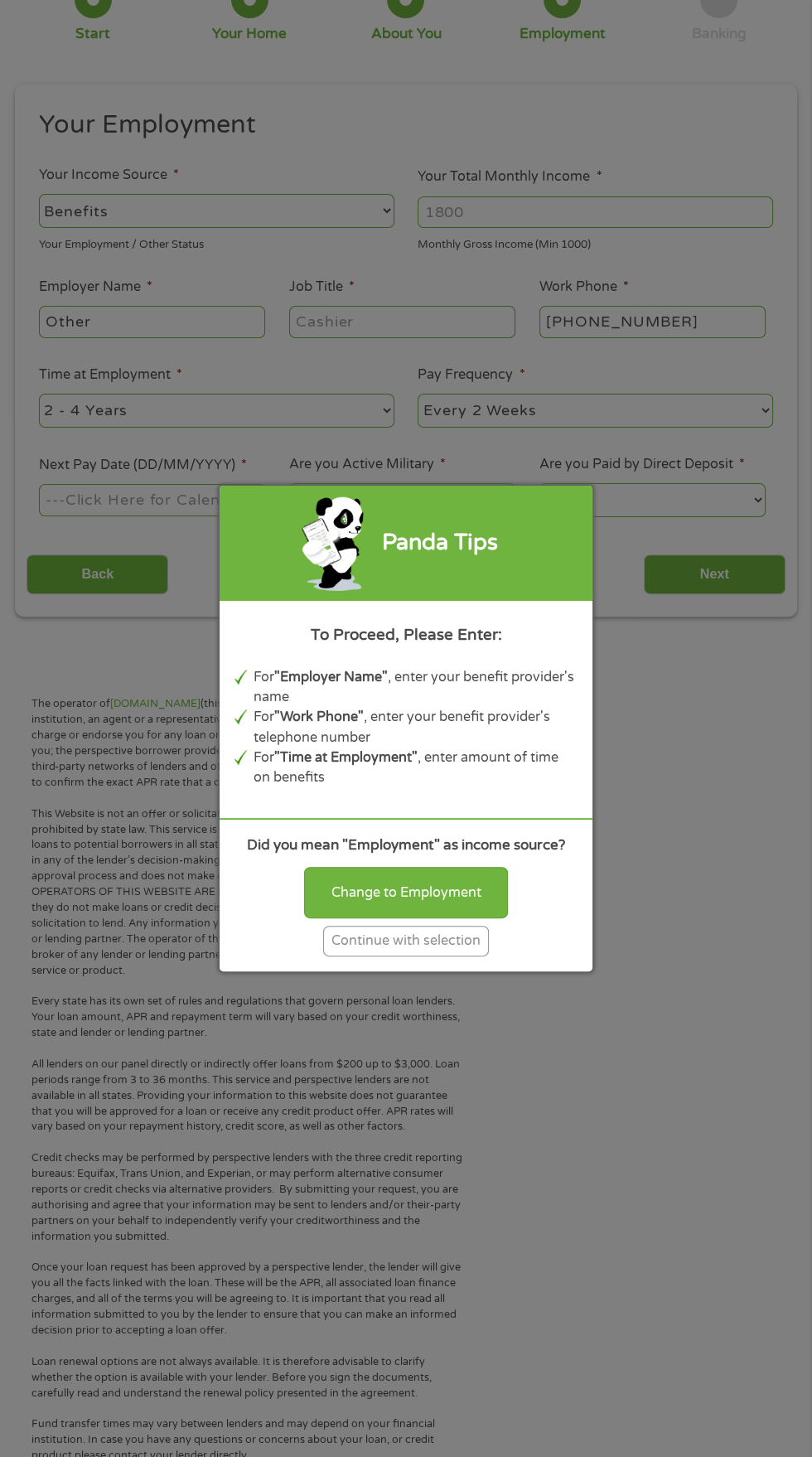
scroll to position [148, 0]
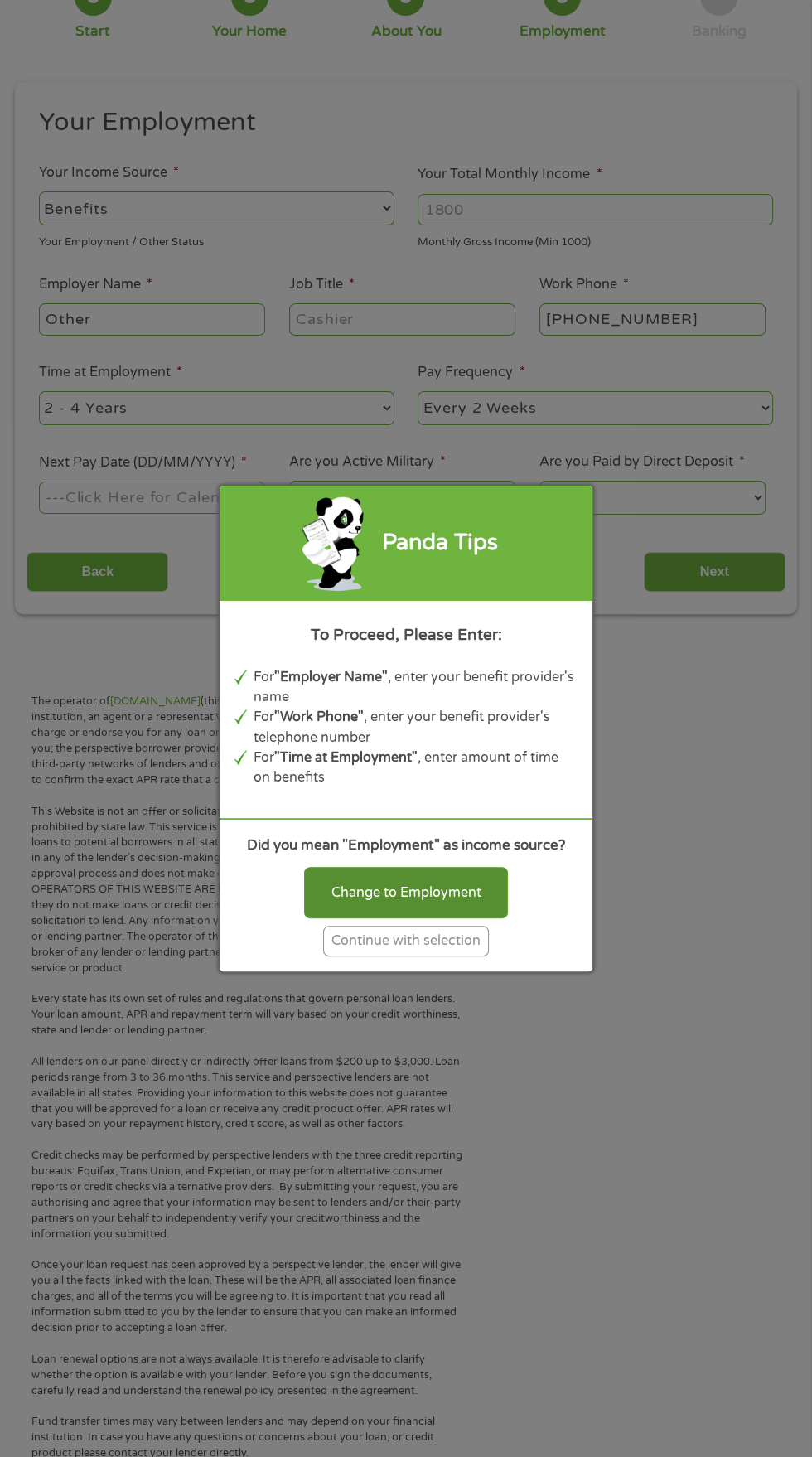
click at [505, 918] on div "Change to Employment" at bounding box center [406, 892] width 204 height 51
select select "fullTime"
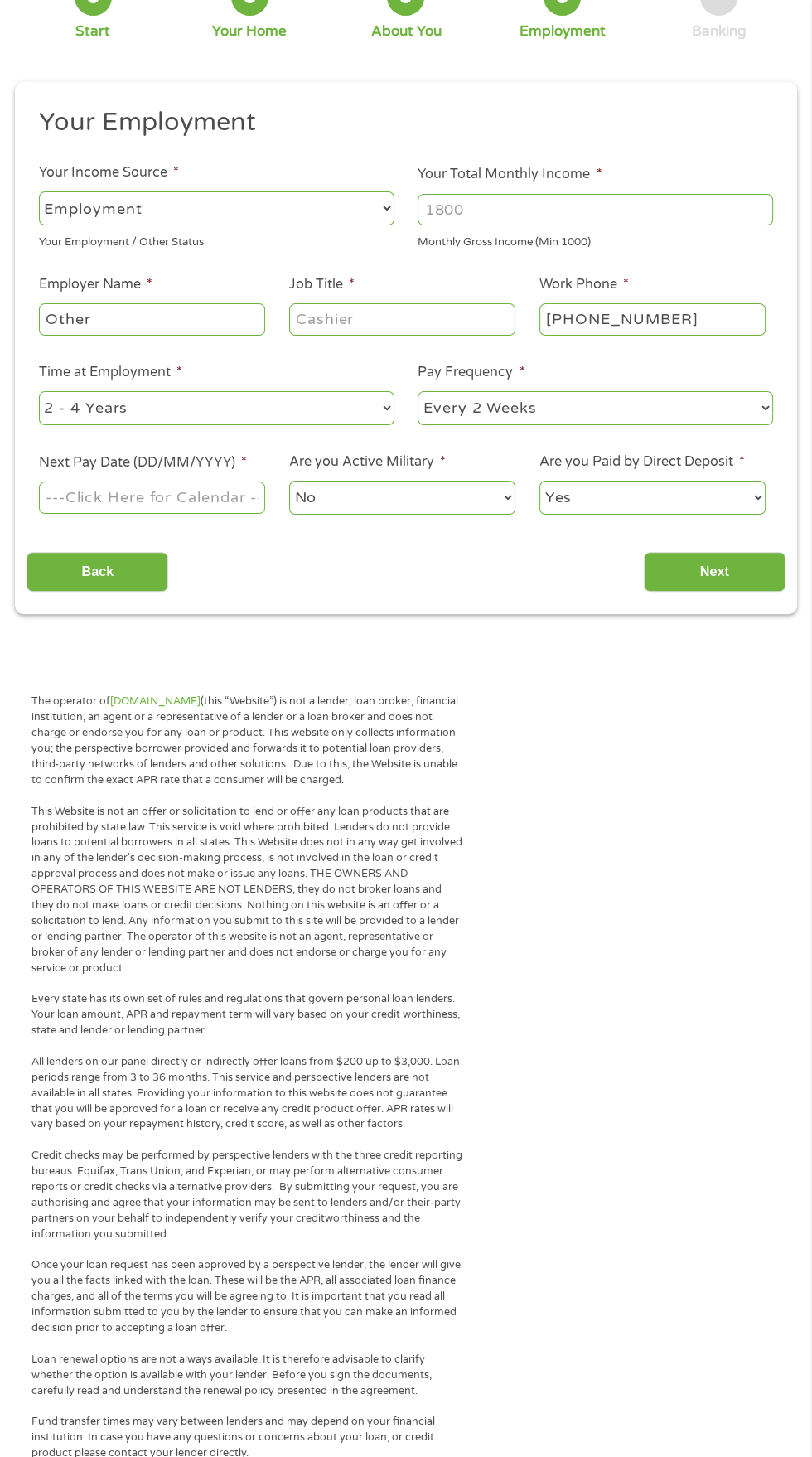
click at [322, 225] on select "--- Choose one --- Employment [DEMOGRAPHIC_DATA] Benefits" at bounding box center [216, 208] width 355 height 34
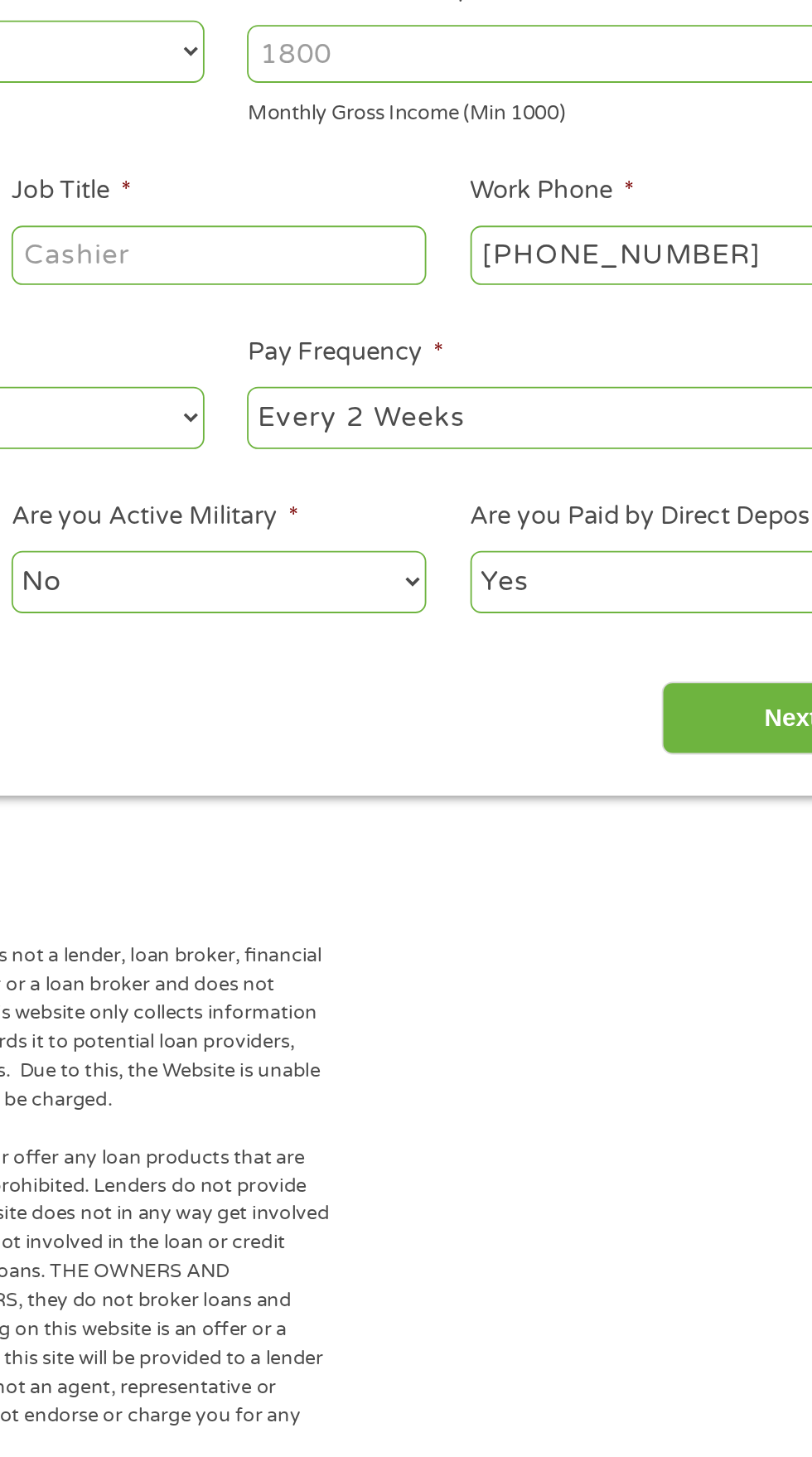
scroll to position [163, 0]
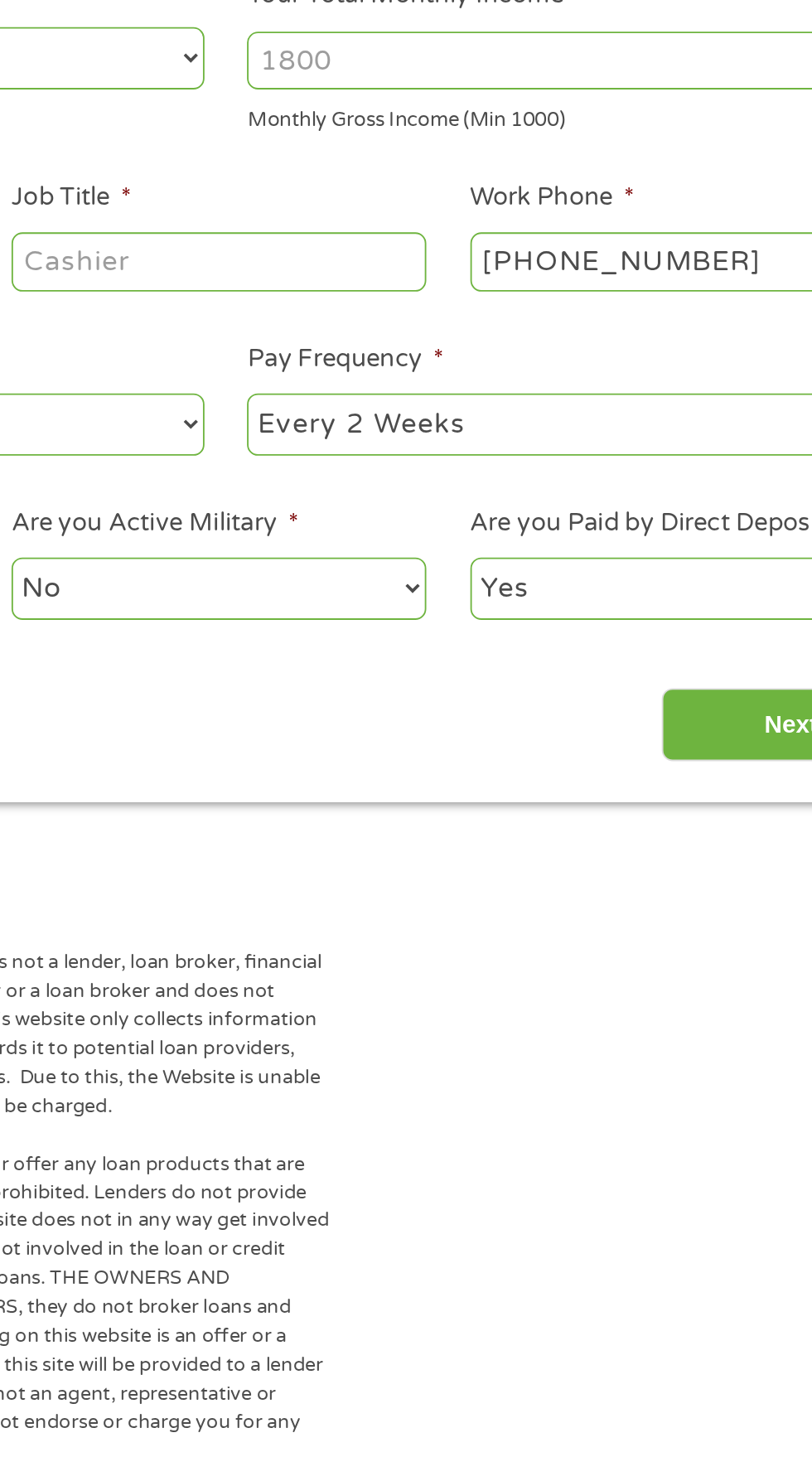
click at [471, 212] on input "Your Total Monthly Income *" at bounding box center [594, 195] width 355 height 32
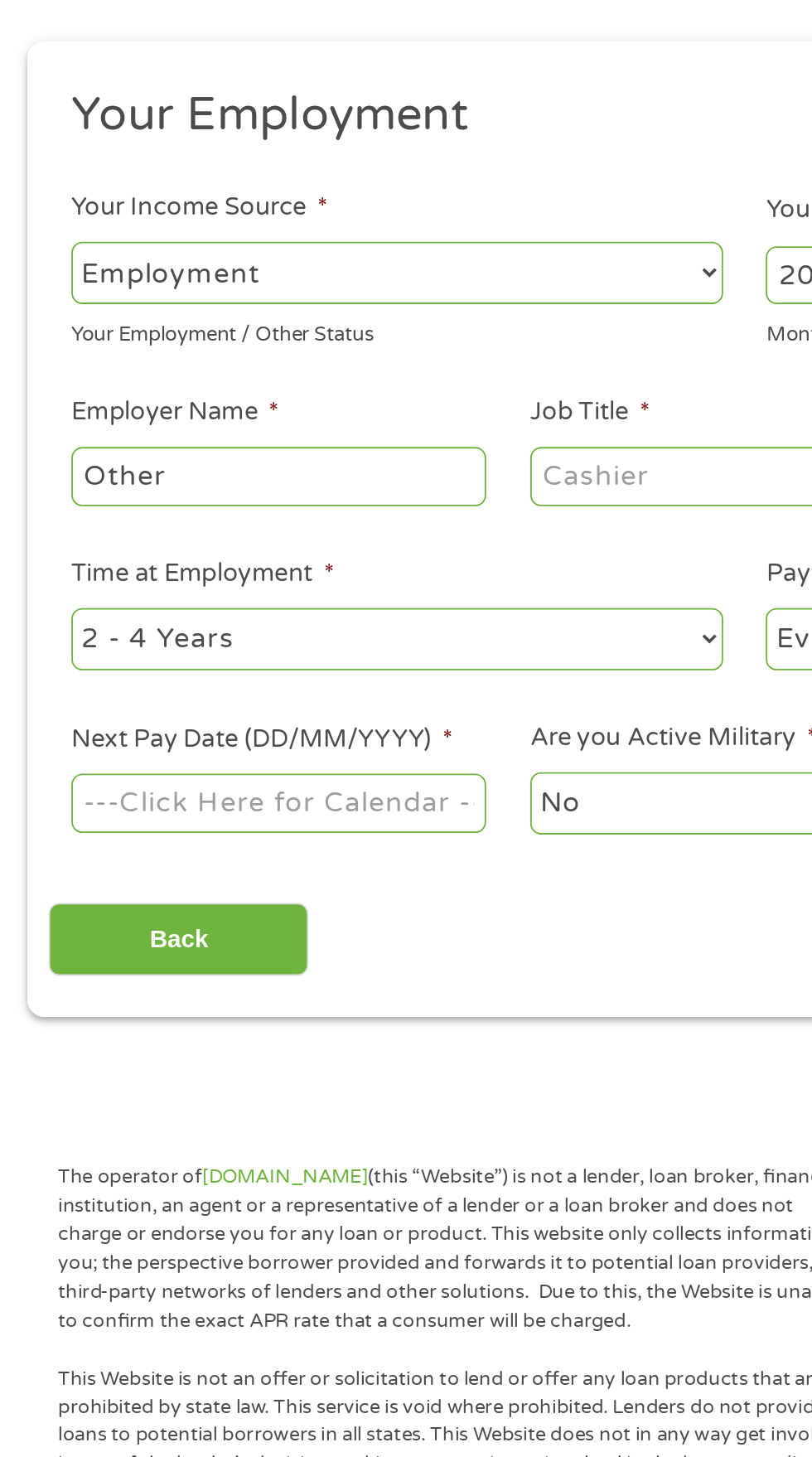
type input "2066"
click at [134, 321] on input "Other" at bounding box center [152, 304] width 226 height 32
type input "O"
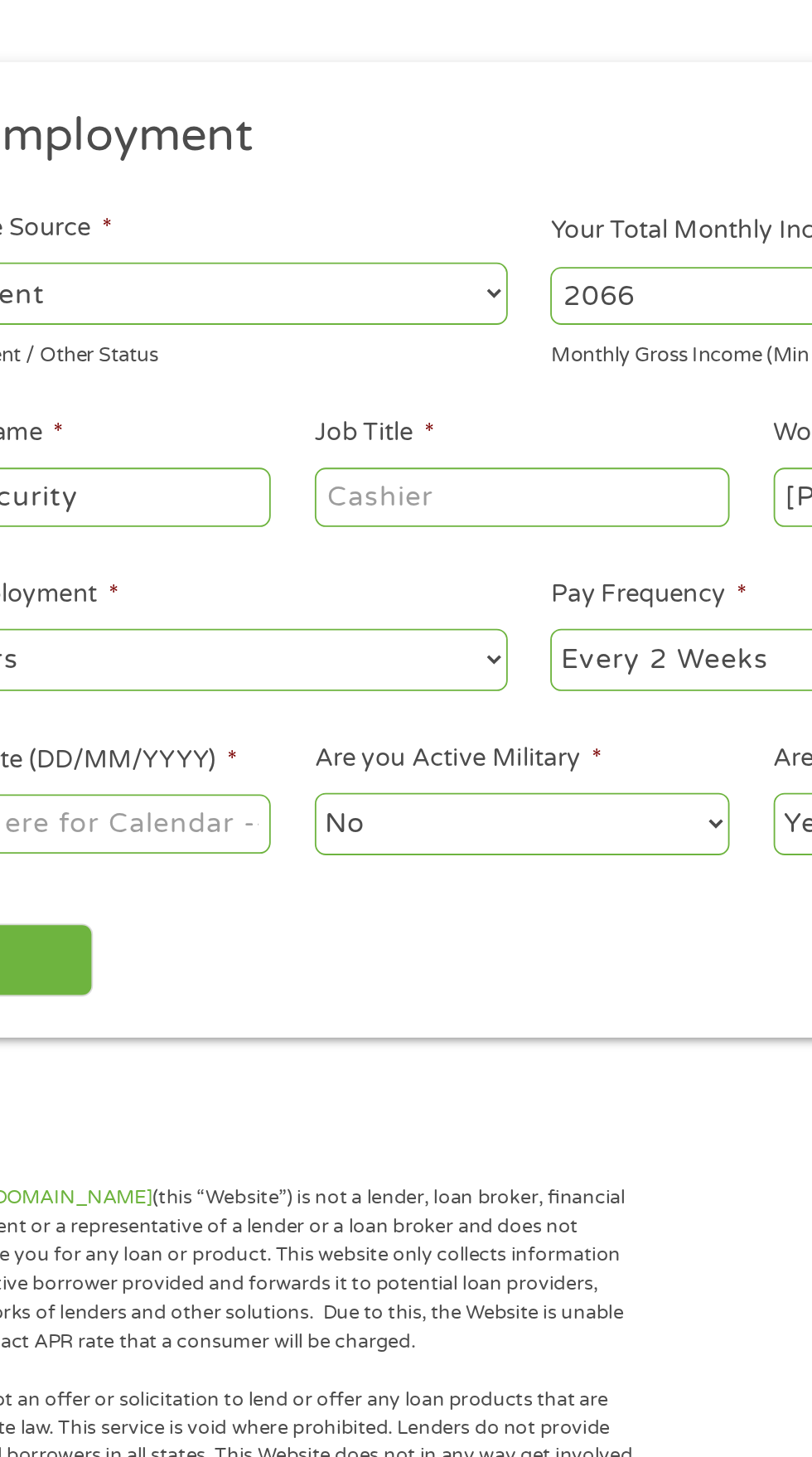
type input "Social Security"
click at [427, 321] on input "Job Title *" at bounding box center [402, 304] width 226 height 32
type input "T"
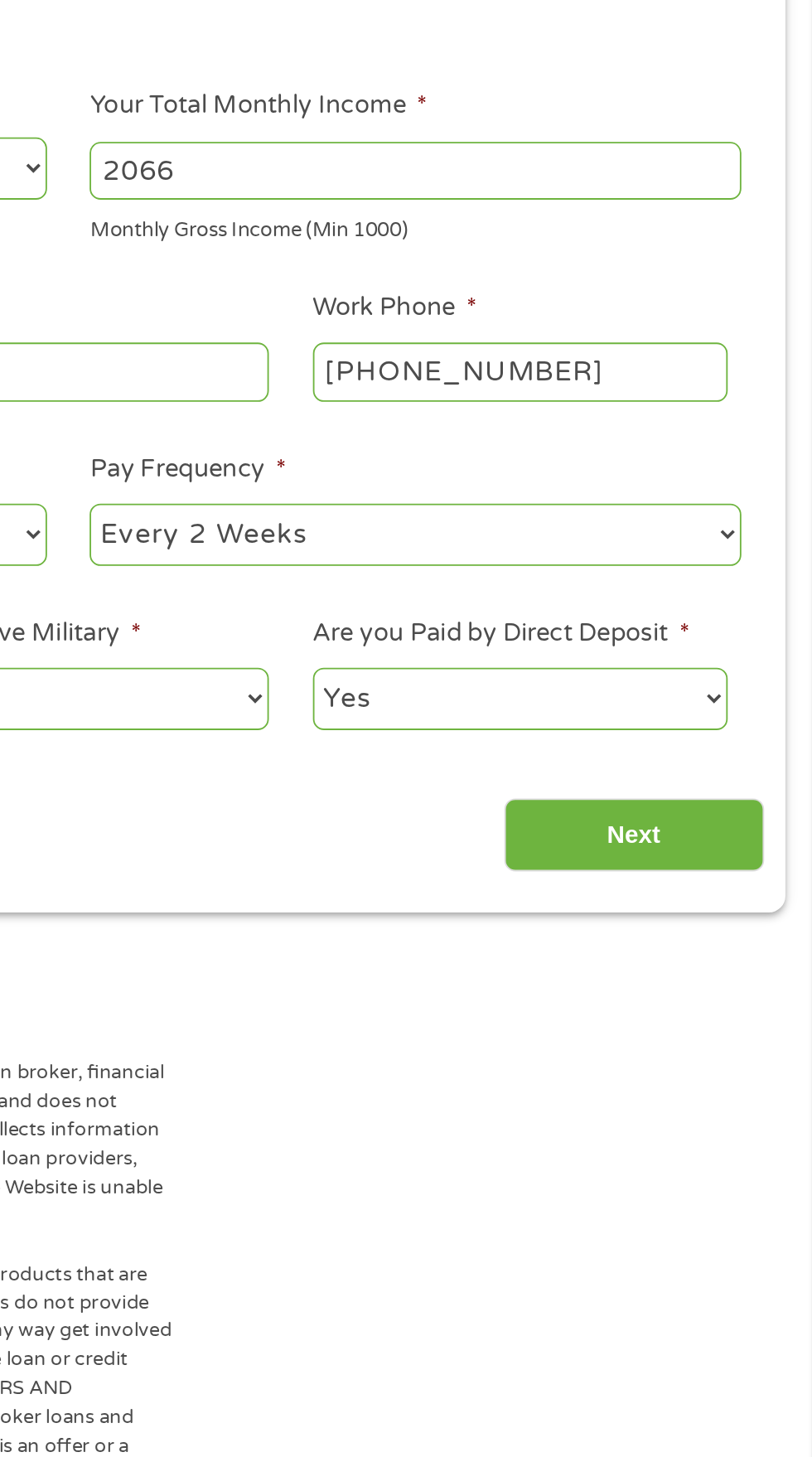
scroll to position [126, 0]
type input "Retired"
click at [740, 357] on input "[PHONE_NUMBER]" at bounding box center [652, 341] width 226 height 32
type input "[PHONE_NUMBER]"
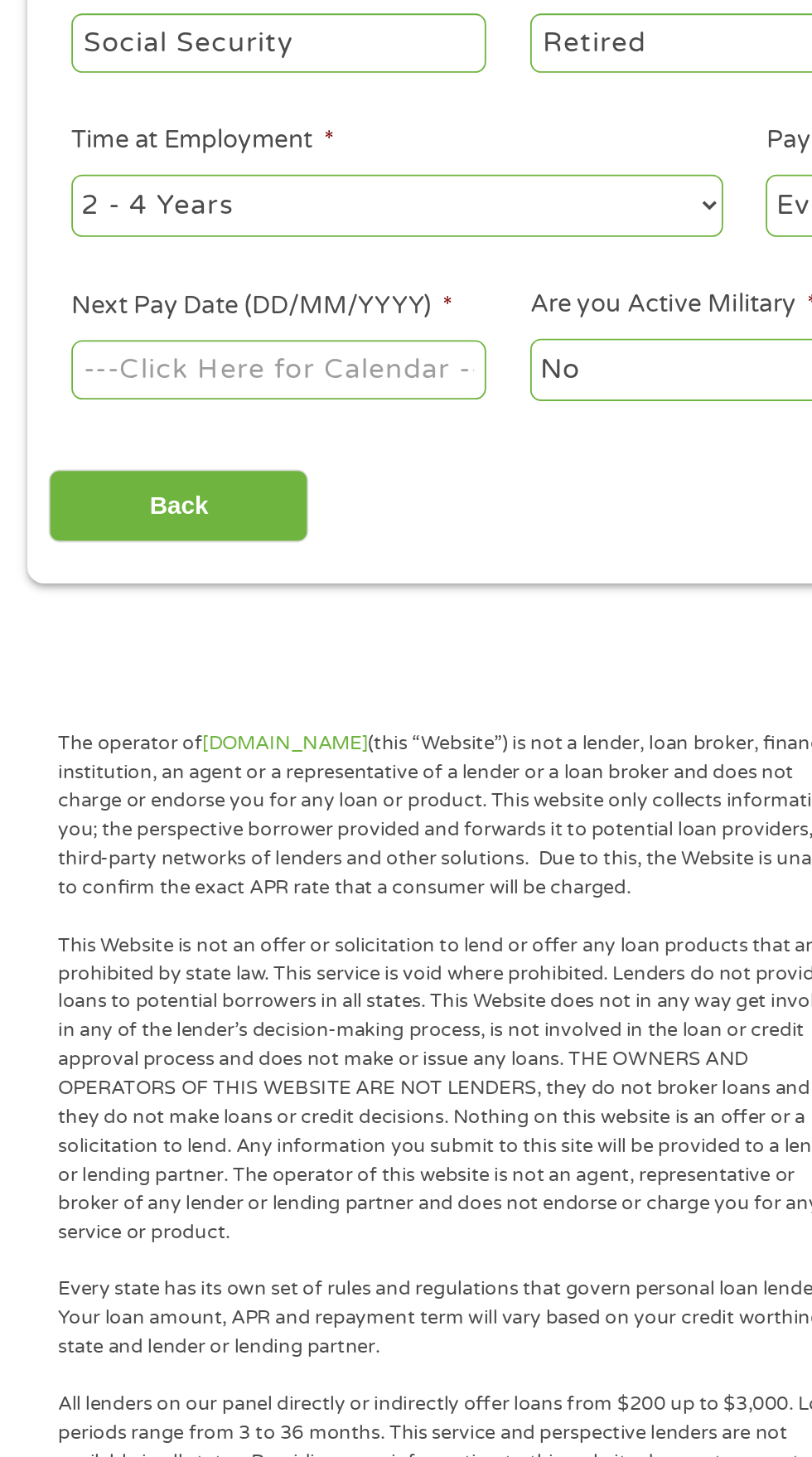
click at [361, 447] on select "--- Choose one --- 1 Year or less 1 - 2 Years 2 - 4 Years Over 4 Years" at bounding box center [216, 430] width 355 height 34
select select "60months"
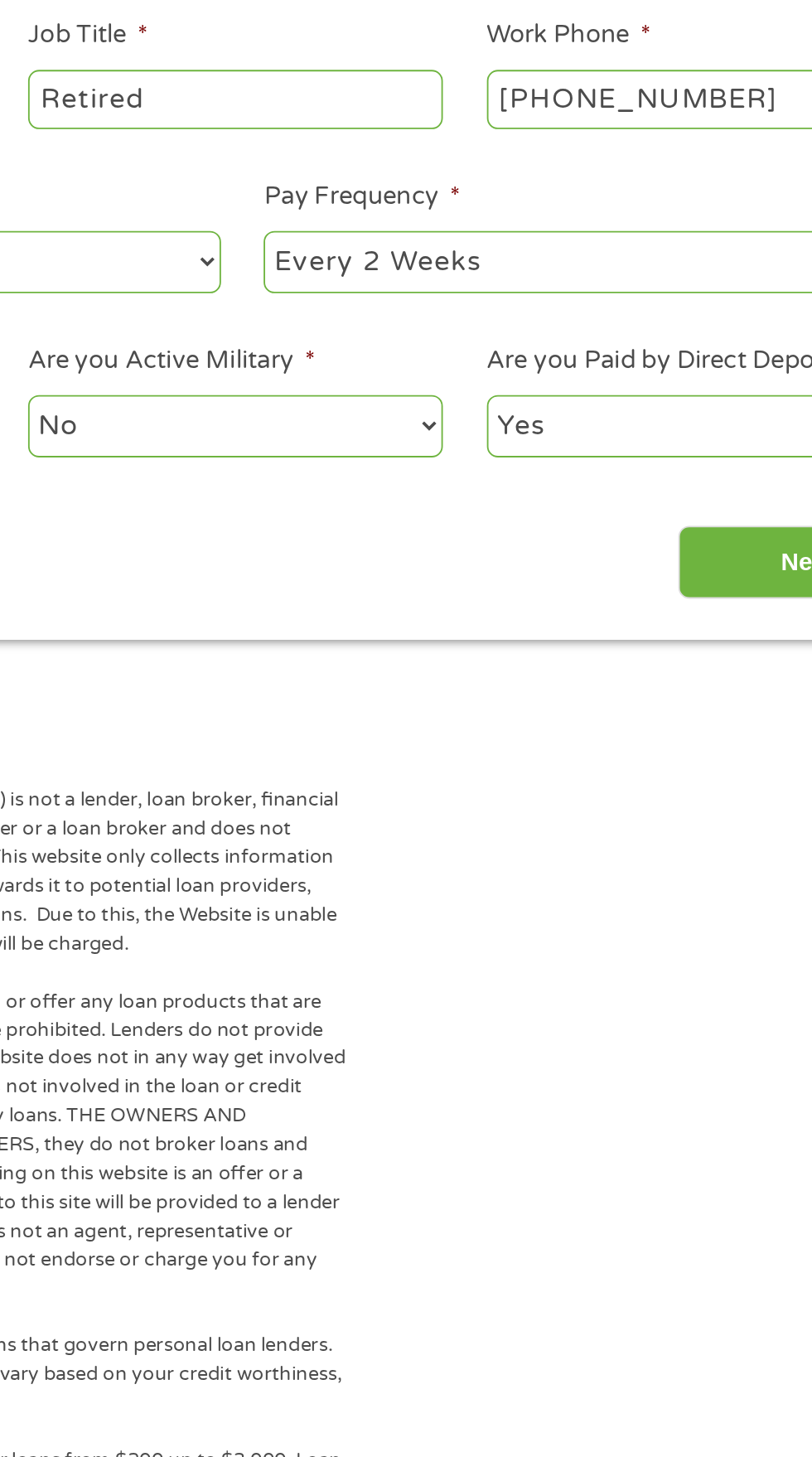
click at [654, 447] on select "--- Choose one --- Every 2 Weeks Every Week Monthly Semi-Monthly" at bounding box center [594, 430] width 355 height 34
select select "monthly"
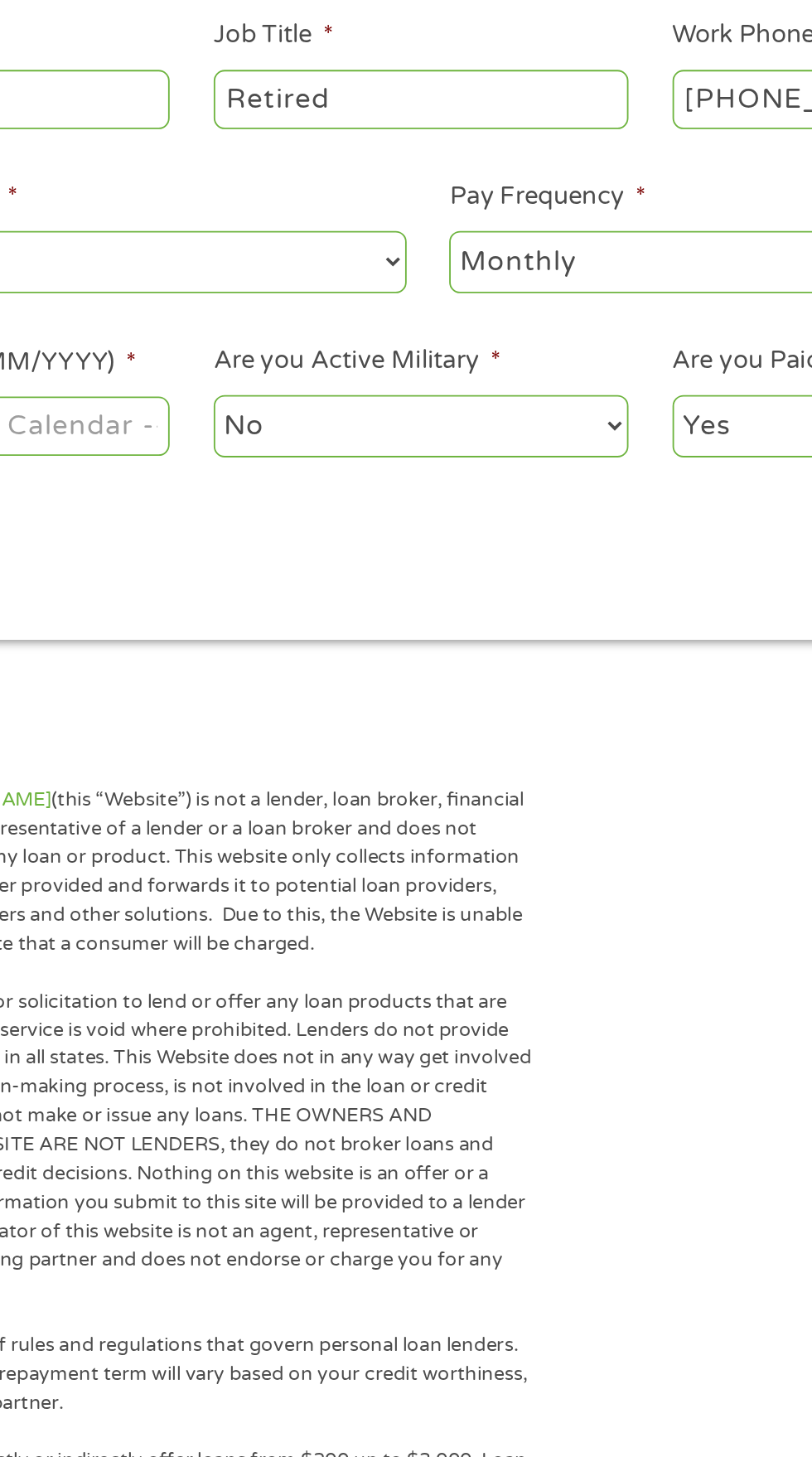
click at [441, 614] on div "Back Next" at bounding box center [405, 588] width 758 height 52
click at [393, 537] on select "No Yes" at bounding box center [402, 520] width 226 height 34
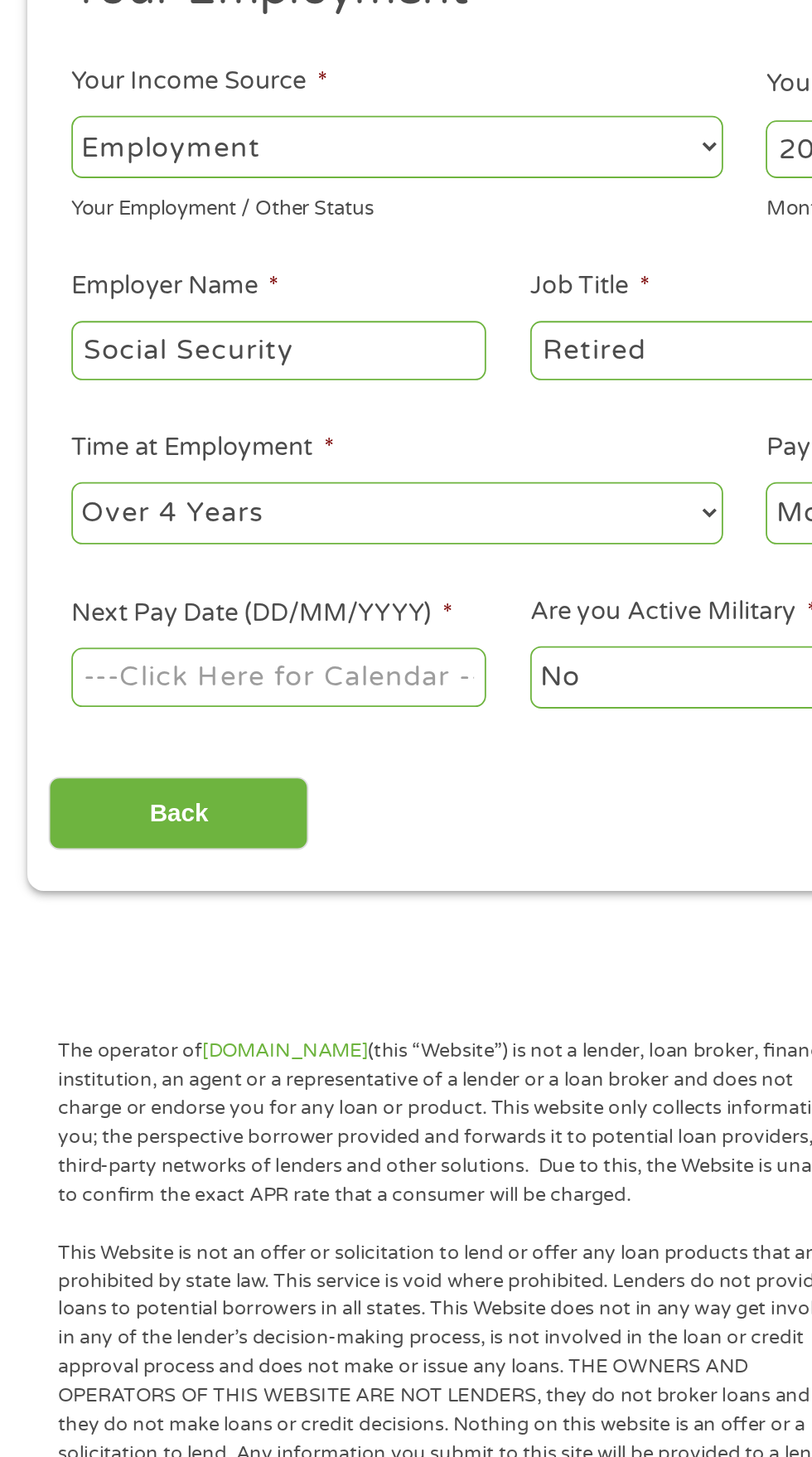
scroll to position [107, 0]
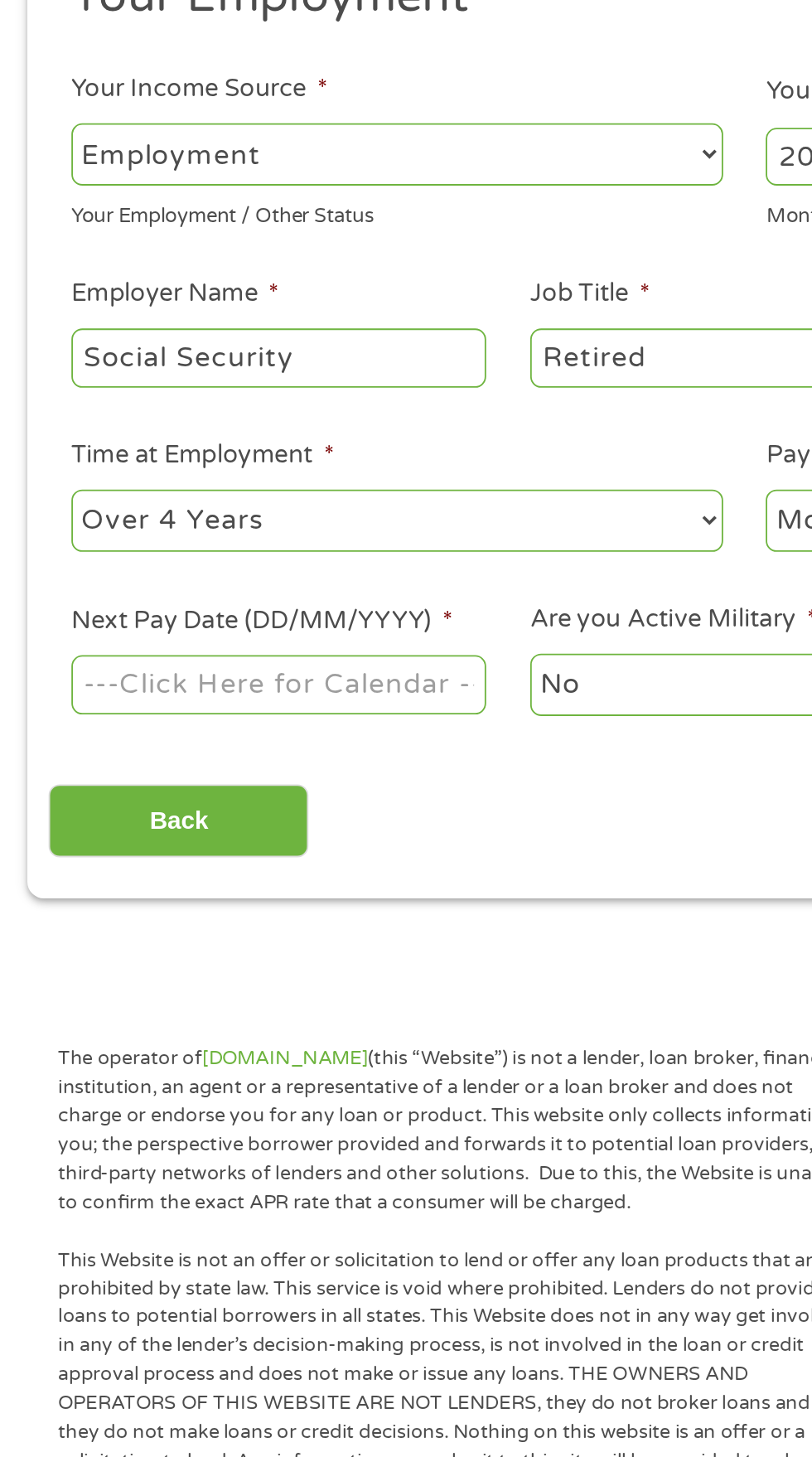
click at [82, 513] on label "Next Pay Date (DD/MM/YYYY) *" at bounding box center [142, 504] width 208 height 17
click at [82, 555] on input "Next Pay Date (DD/MM/YYYY) *" at bounding box center [152, 538] width 226 height 32
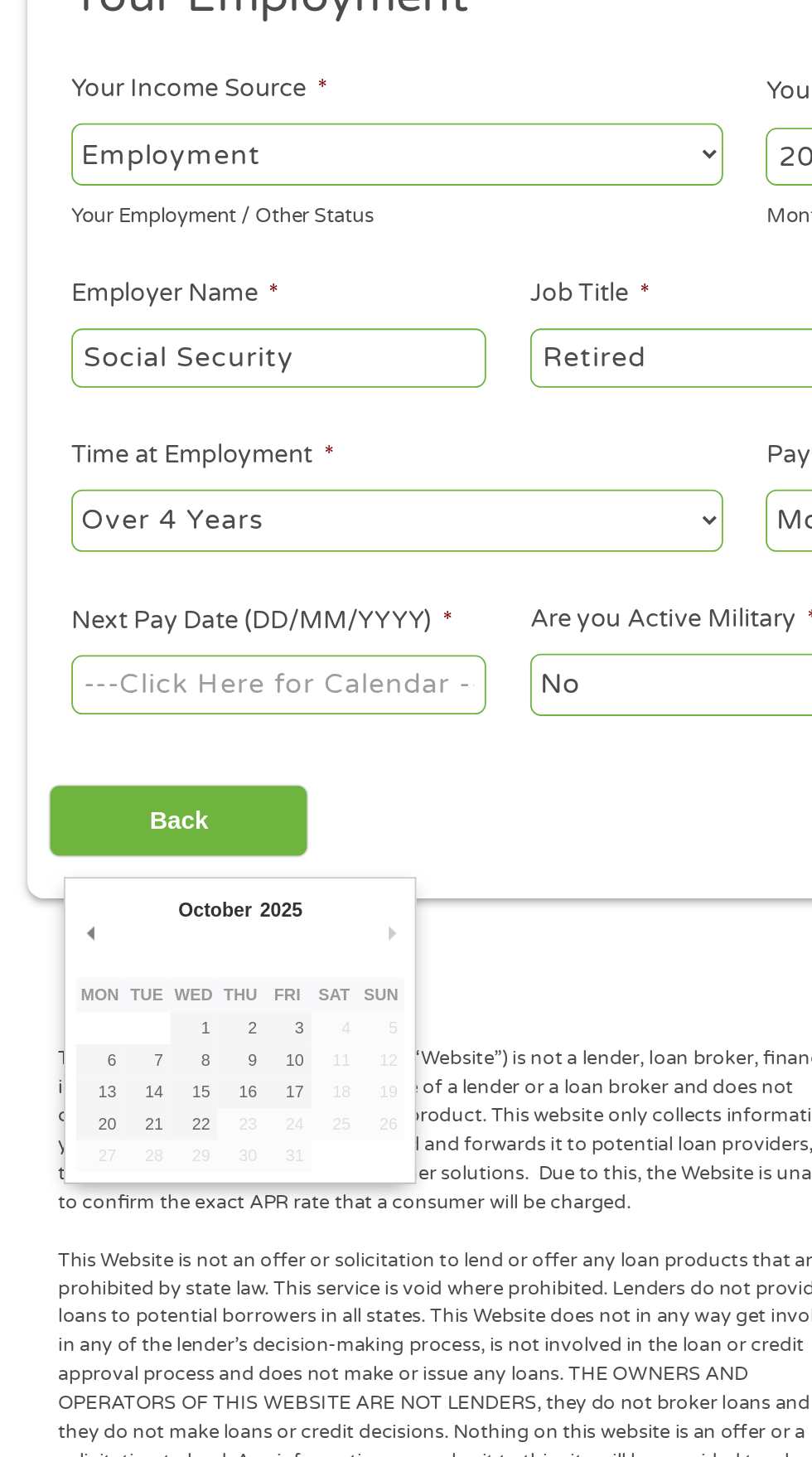
type input "[DATE]"
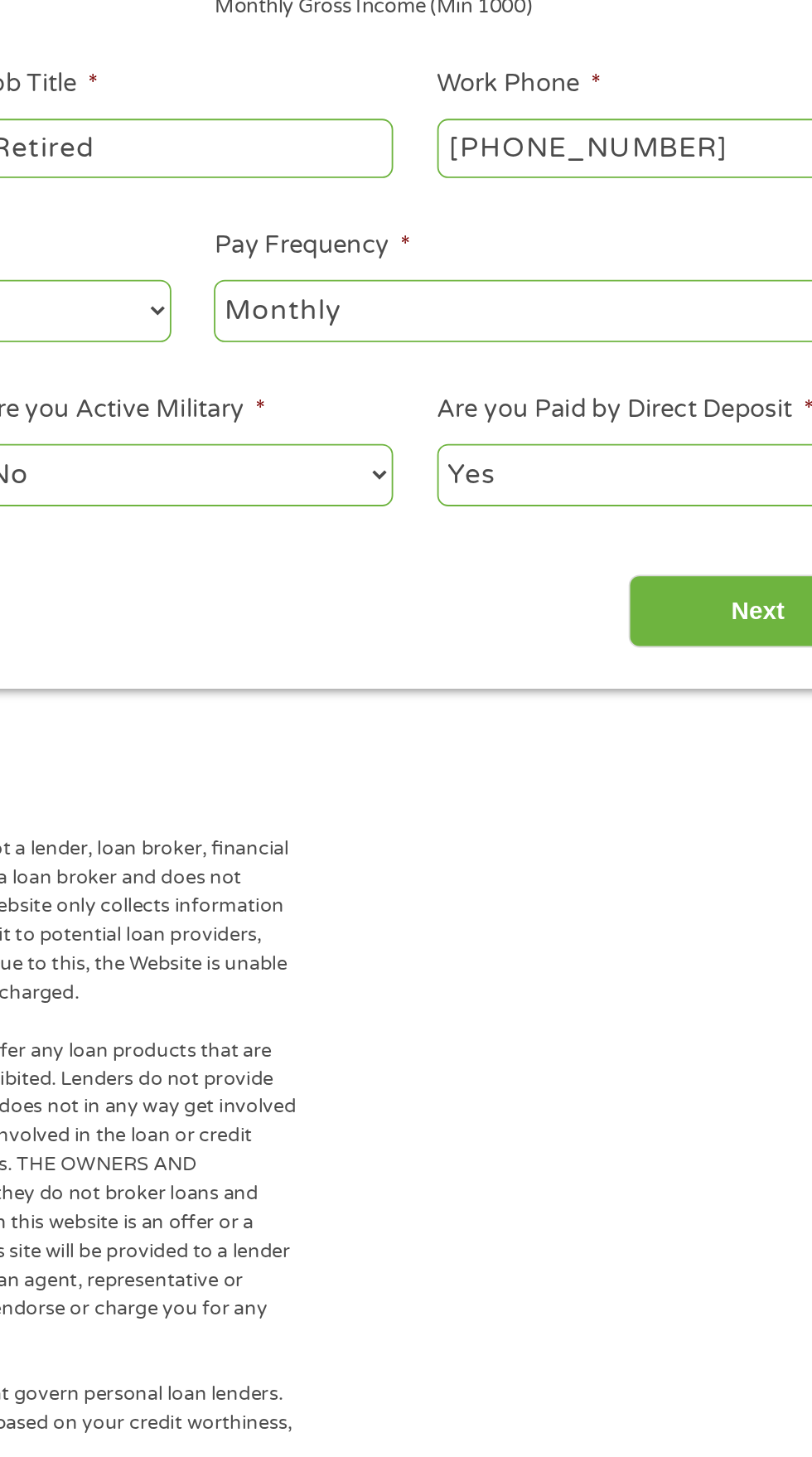
scroll to position [93, 0]
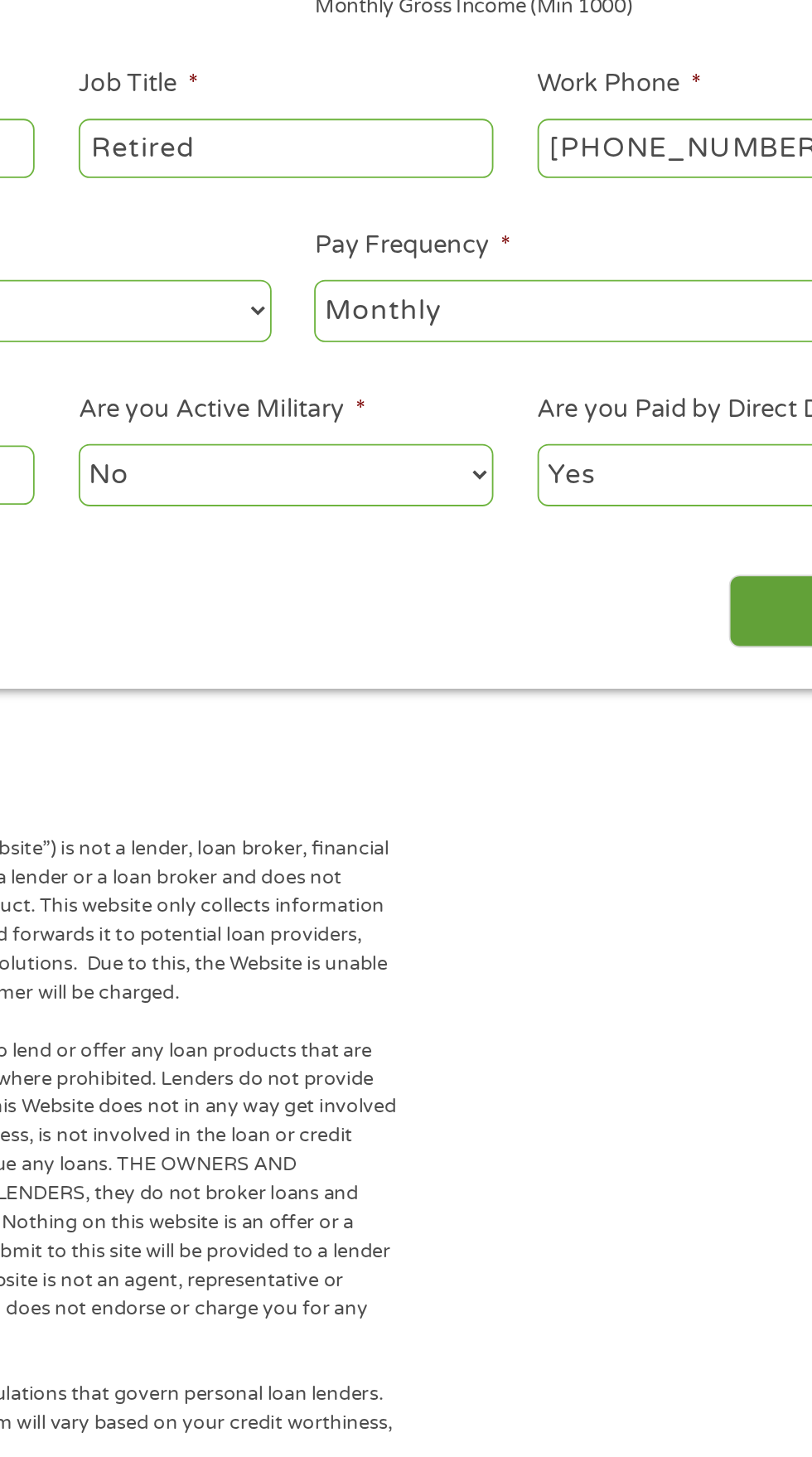
click at [646, 648] on input "Next" at bounding box center [713, 627] width 141 height 40
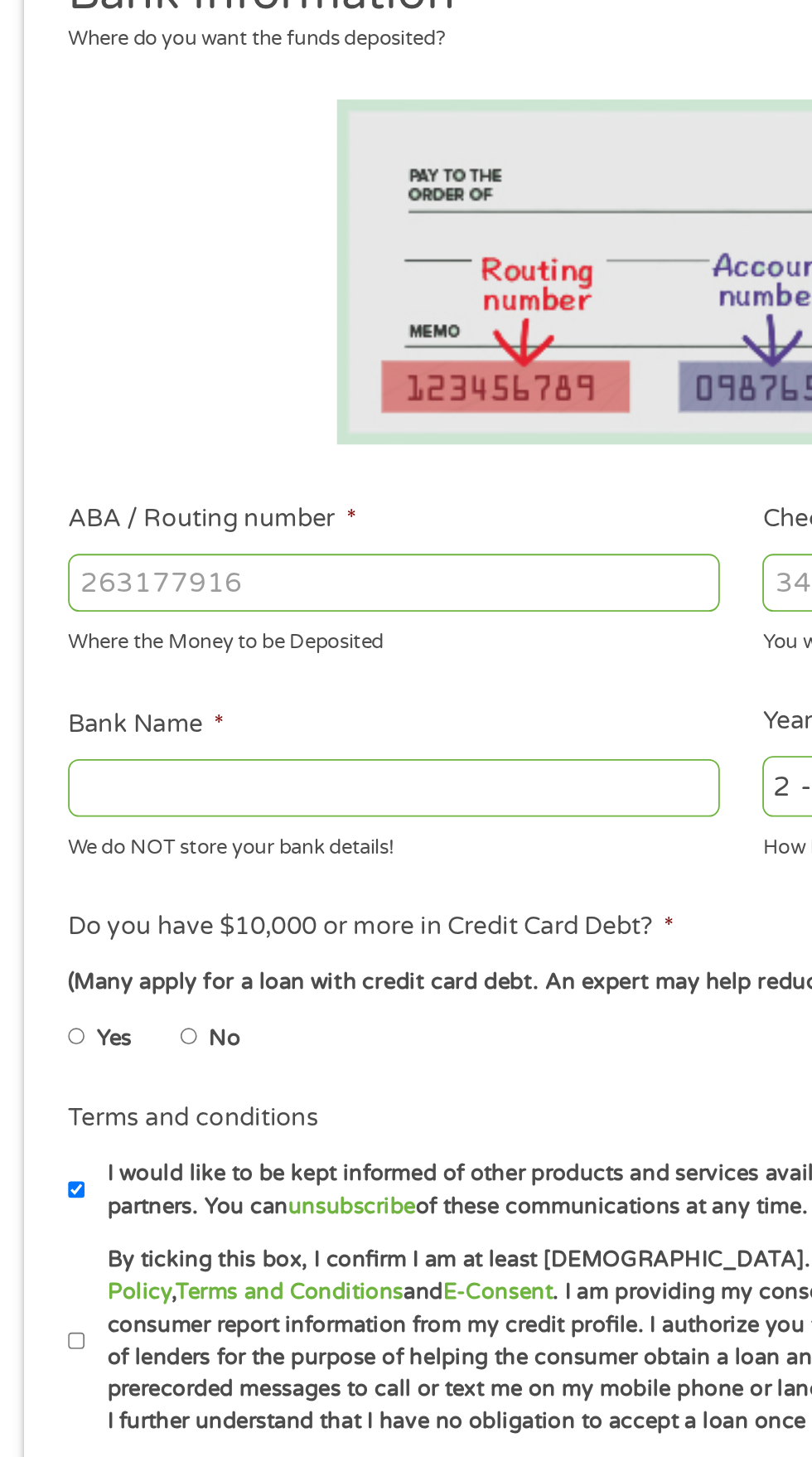
scroll to position [17, 0]
click at [237, 590] on input "ABA / Routing number *" at bounding box center [216, 574] width 355 height 32
type input "101917623"
type input "EXCHANGE BANK OF [US_STATE]"
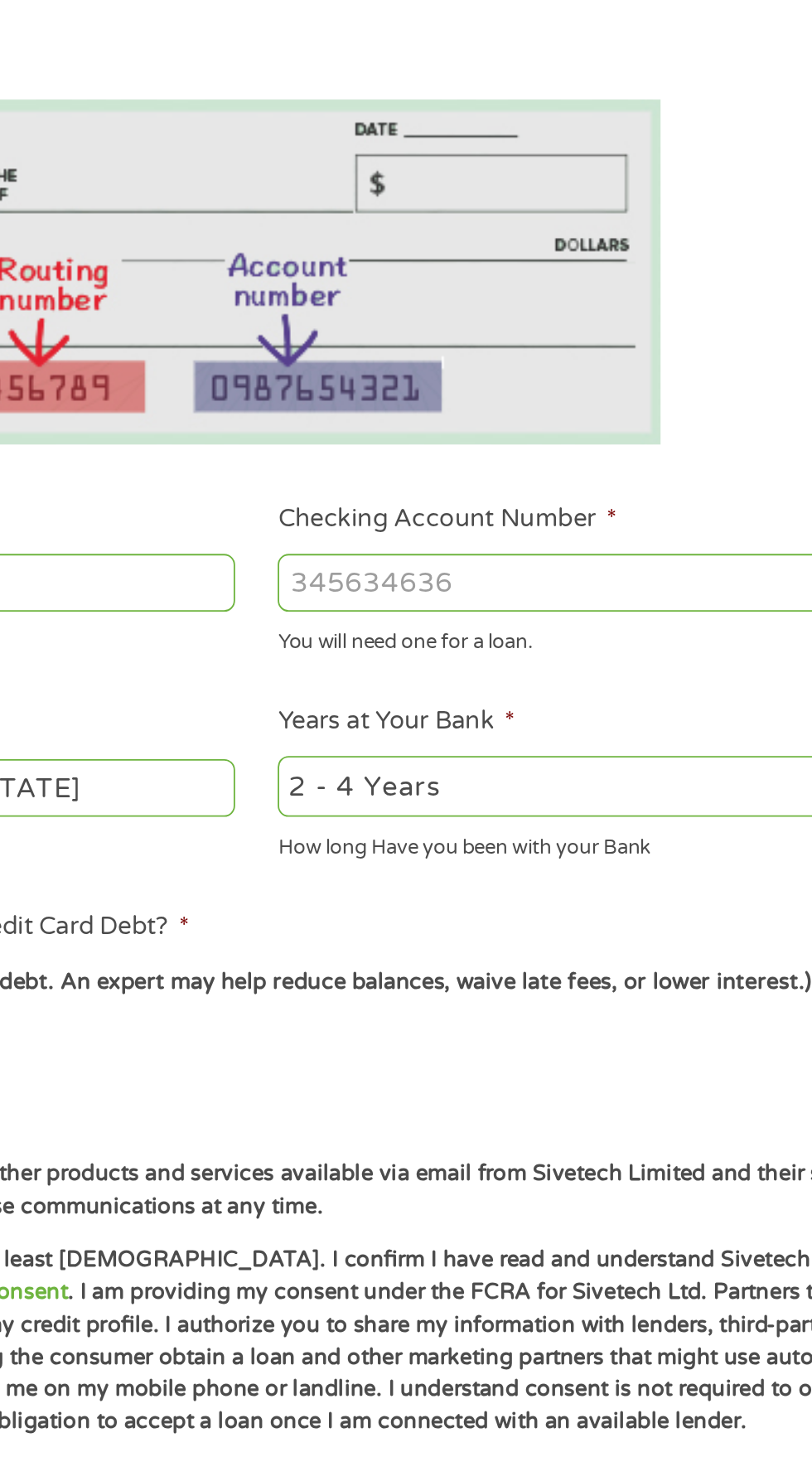
type input "101917623"
click at [524, 590] on input "Checking Account Number *" at bounding box center [594, 574] width 355 height 32
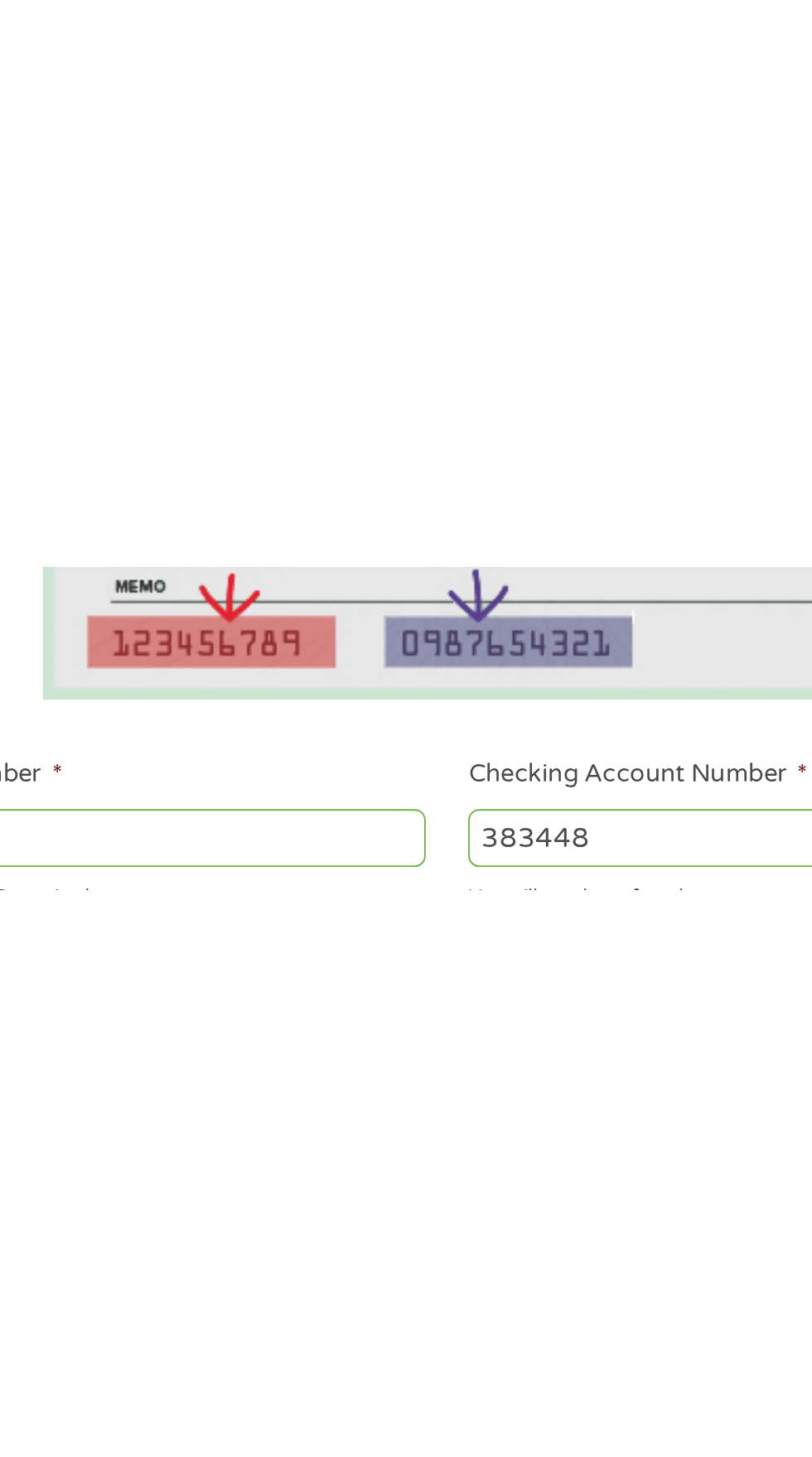
scroll to position [443, 0]
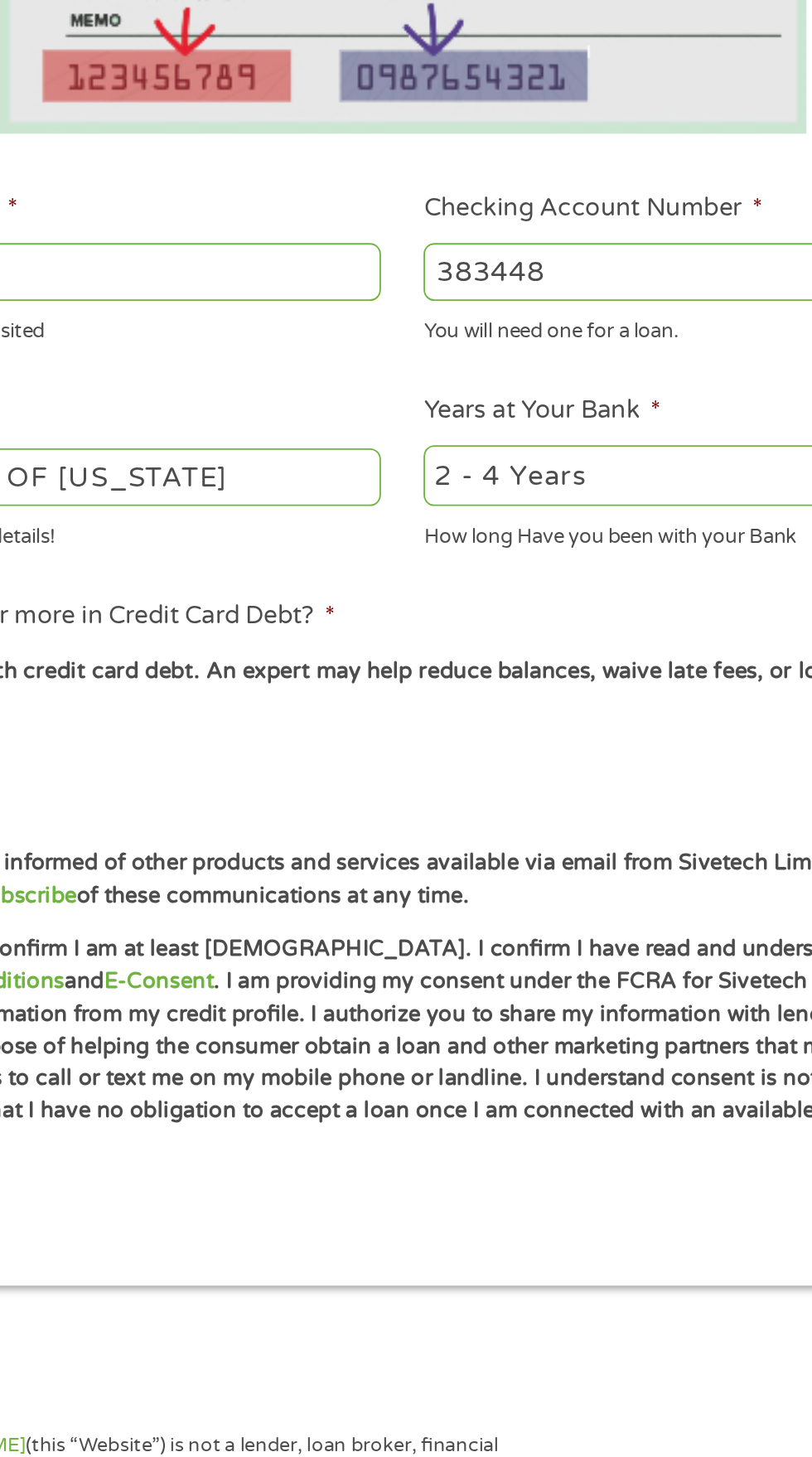
click at [454, 164] on input "383448" at bounding box center [594, 148] width 355 height 32
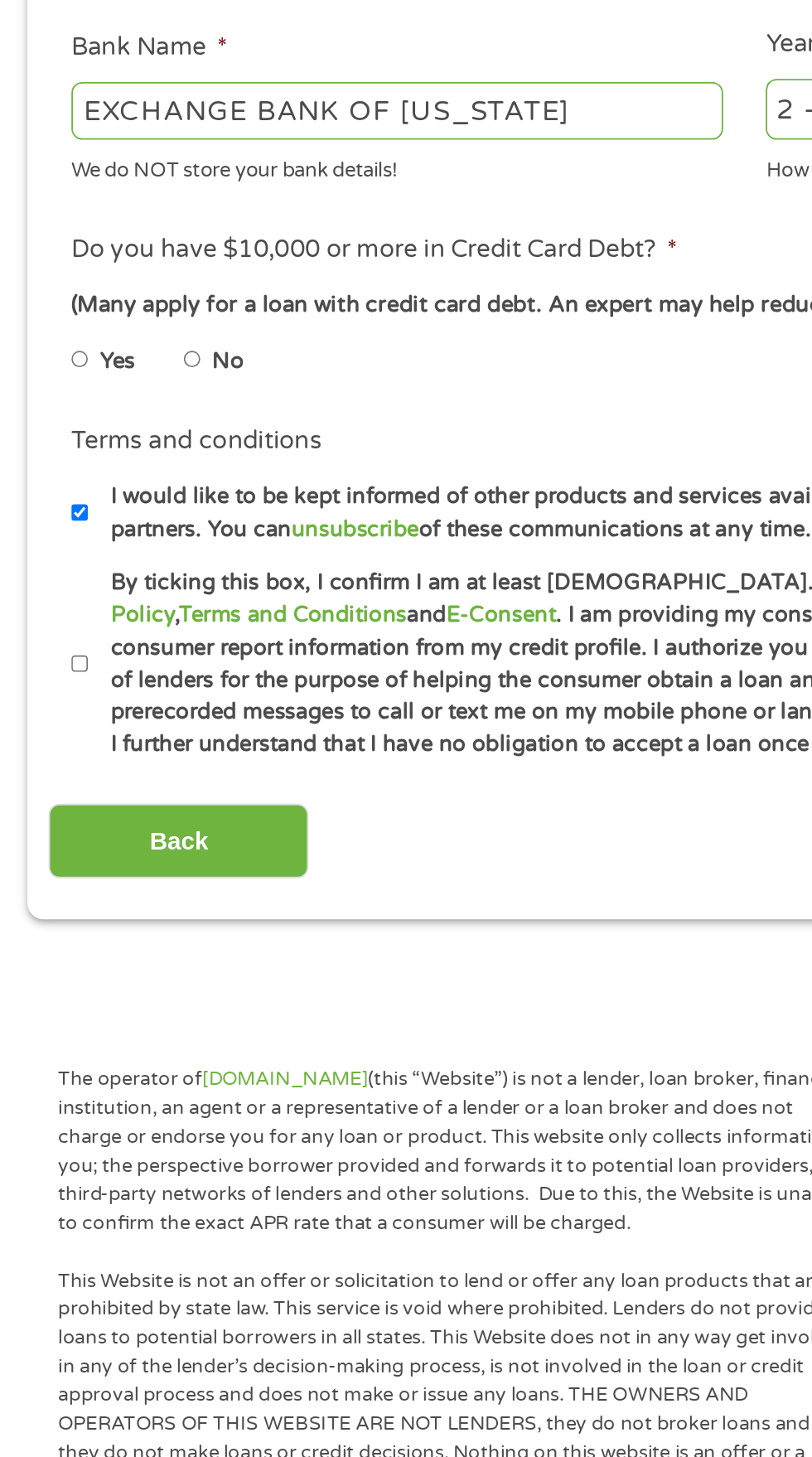
scroll to position [448, 0]
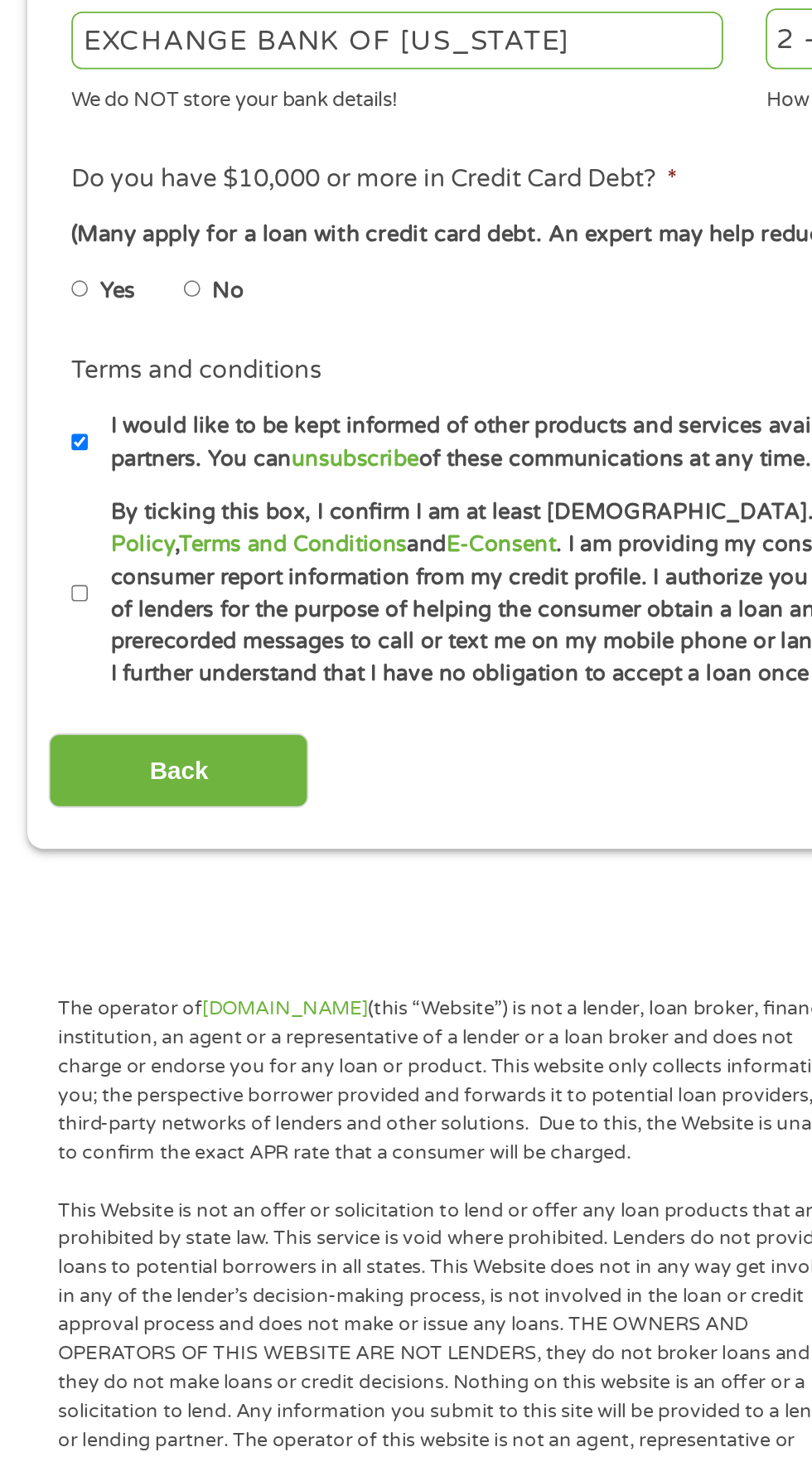
type input "363448"
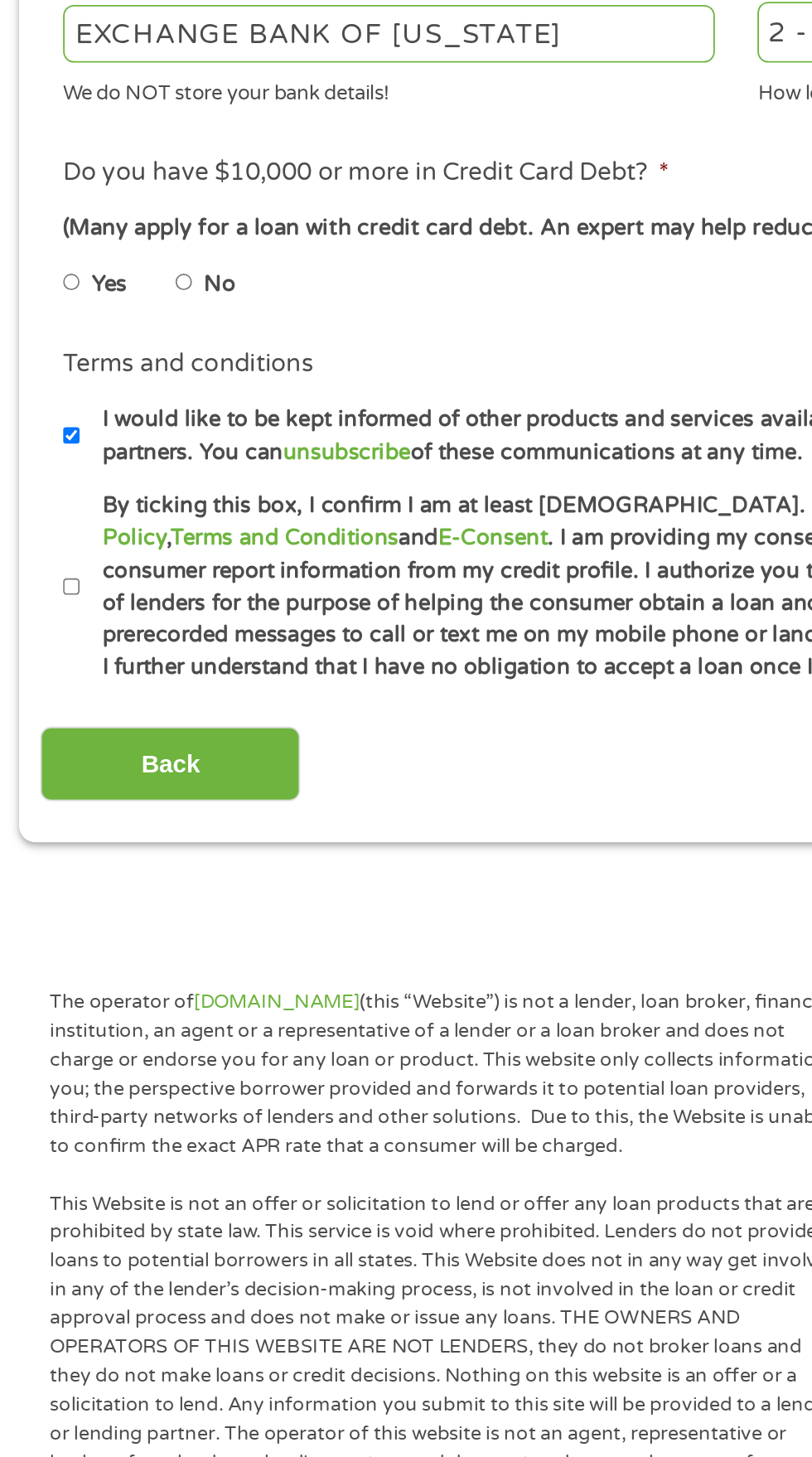
click at [134, 401] on label "No" at bounding box center [124, 392] width 17 height 18
click at [110, 405] on input "No" at bounding box center [105, 391] width 10 height 27
radio input "true"
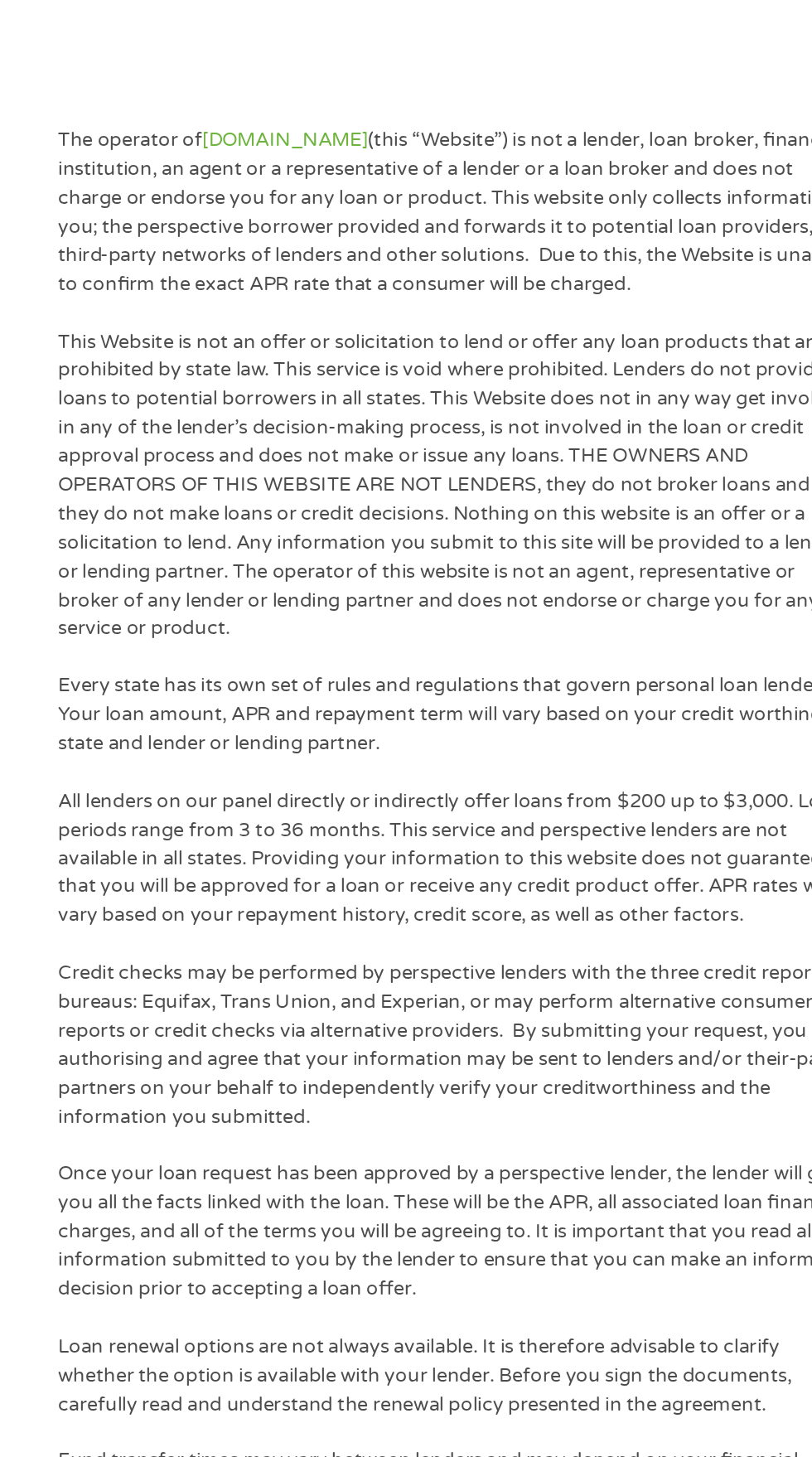
scroll to position [497, 0]
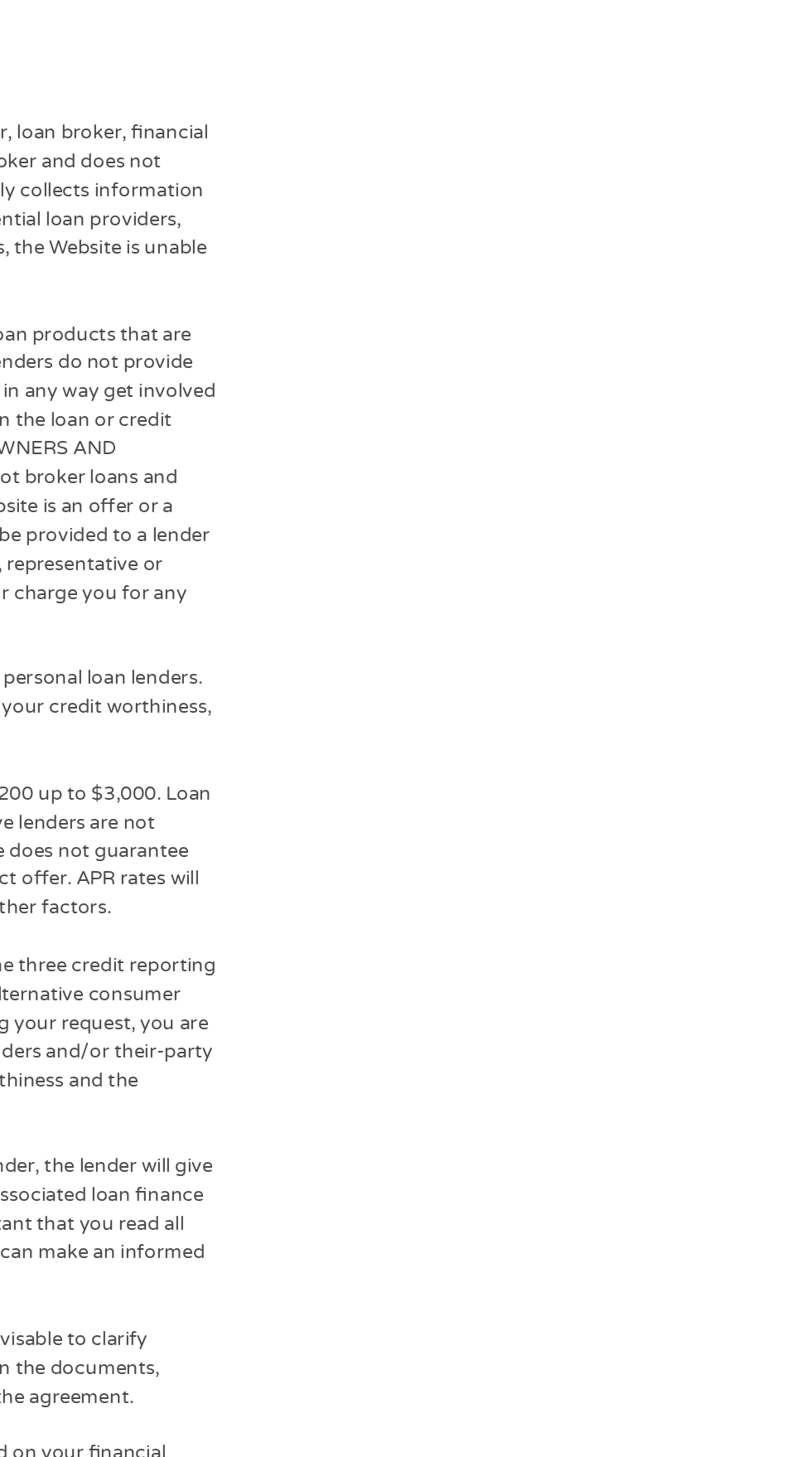
click at [733, 625] on input "Next" at bounding box center [713, 604] width 141 height 40
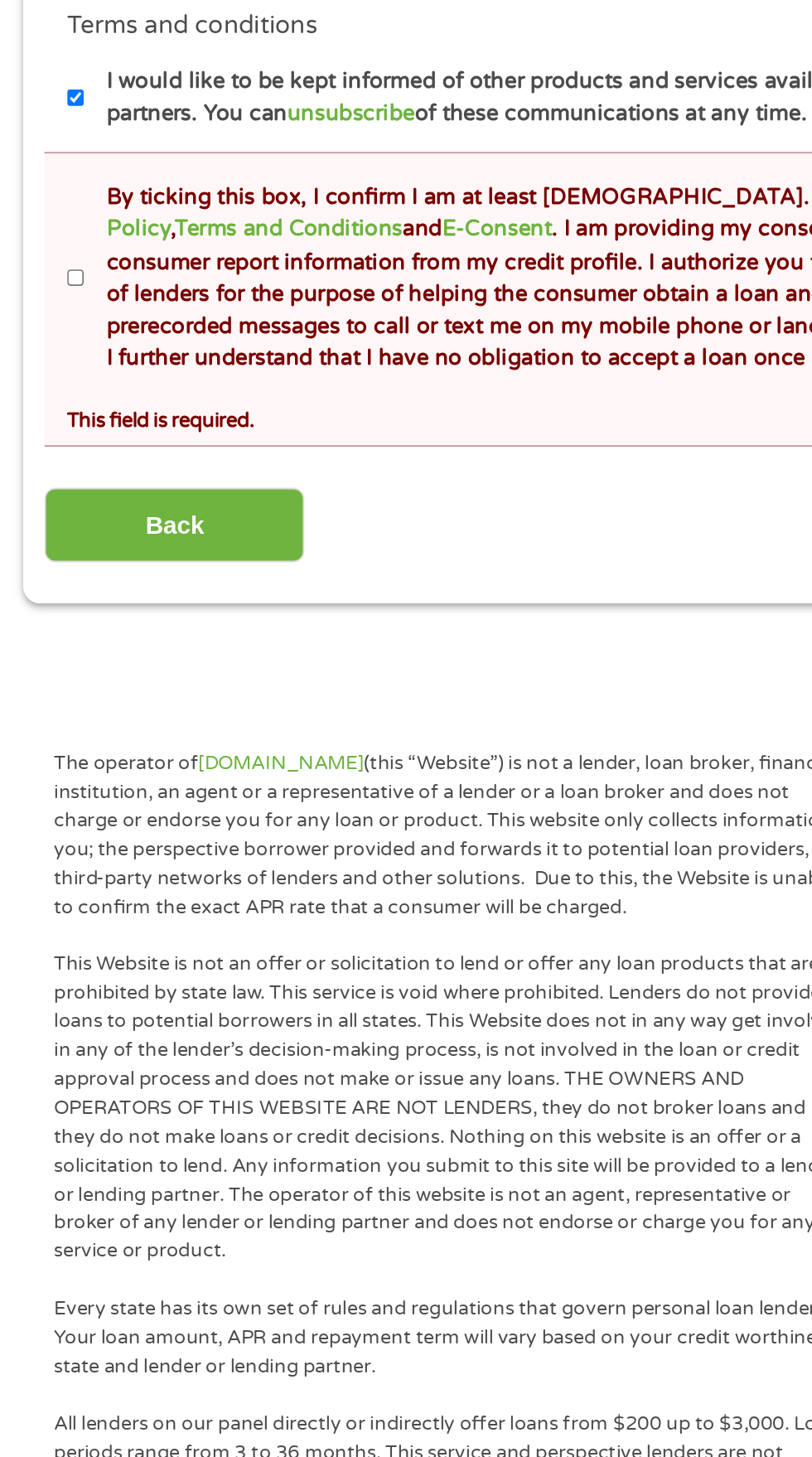
scroll to position [270, 0]
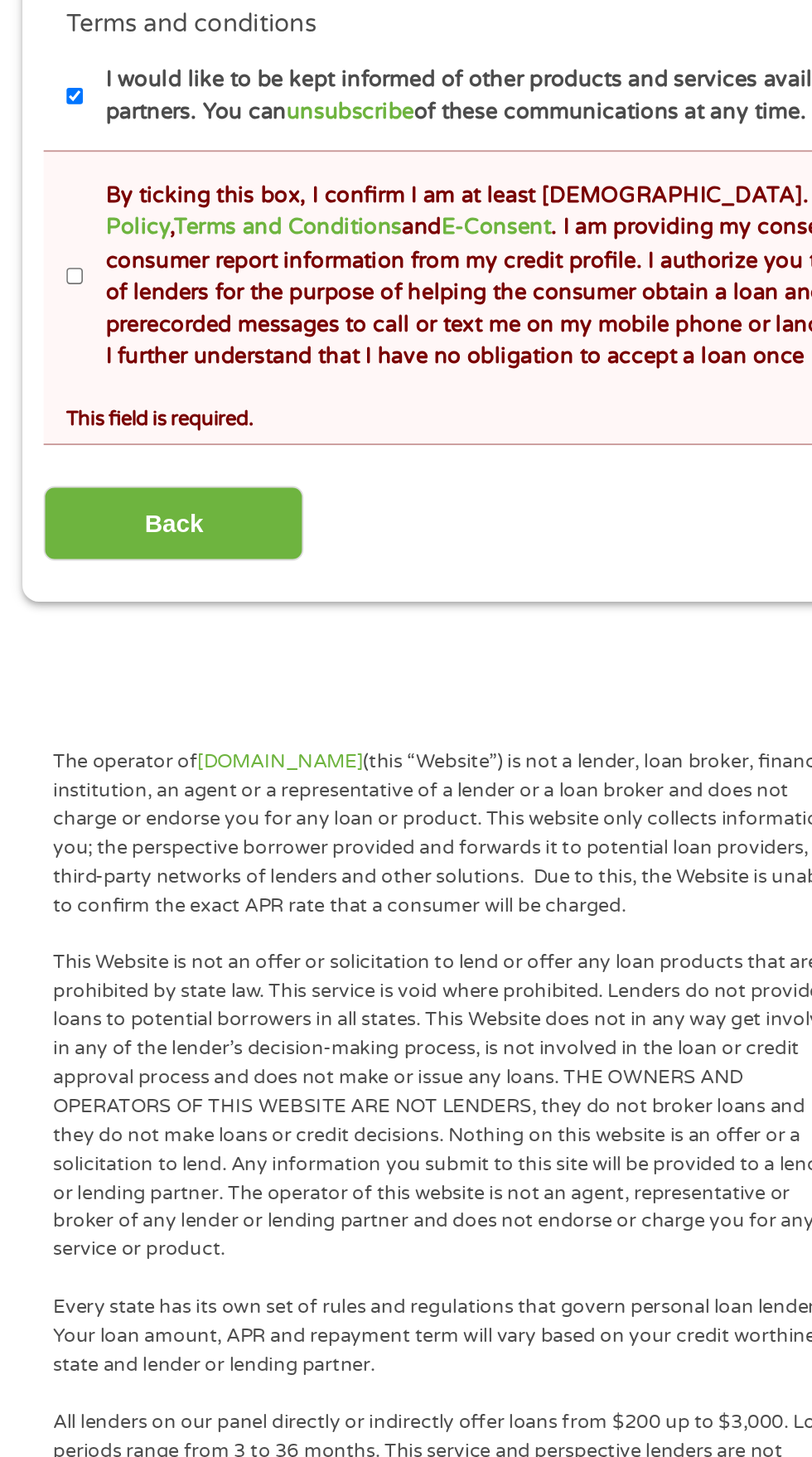
click at [52, 866] on label "By ticking this box, I confirm I am at least [DEMOGRAPHIC_DATA]. I confirm I ha…" at bounding box center [414, 813] width 731 height 106
click at [49, 826] on input "By ticking this box, I confirm I am at least [DEMOGRAPHIC_DATA]. I confirm I ha…" at bounding box center [44, 812] width 10 height 27
checkbox input "true"
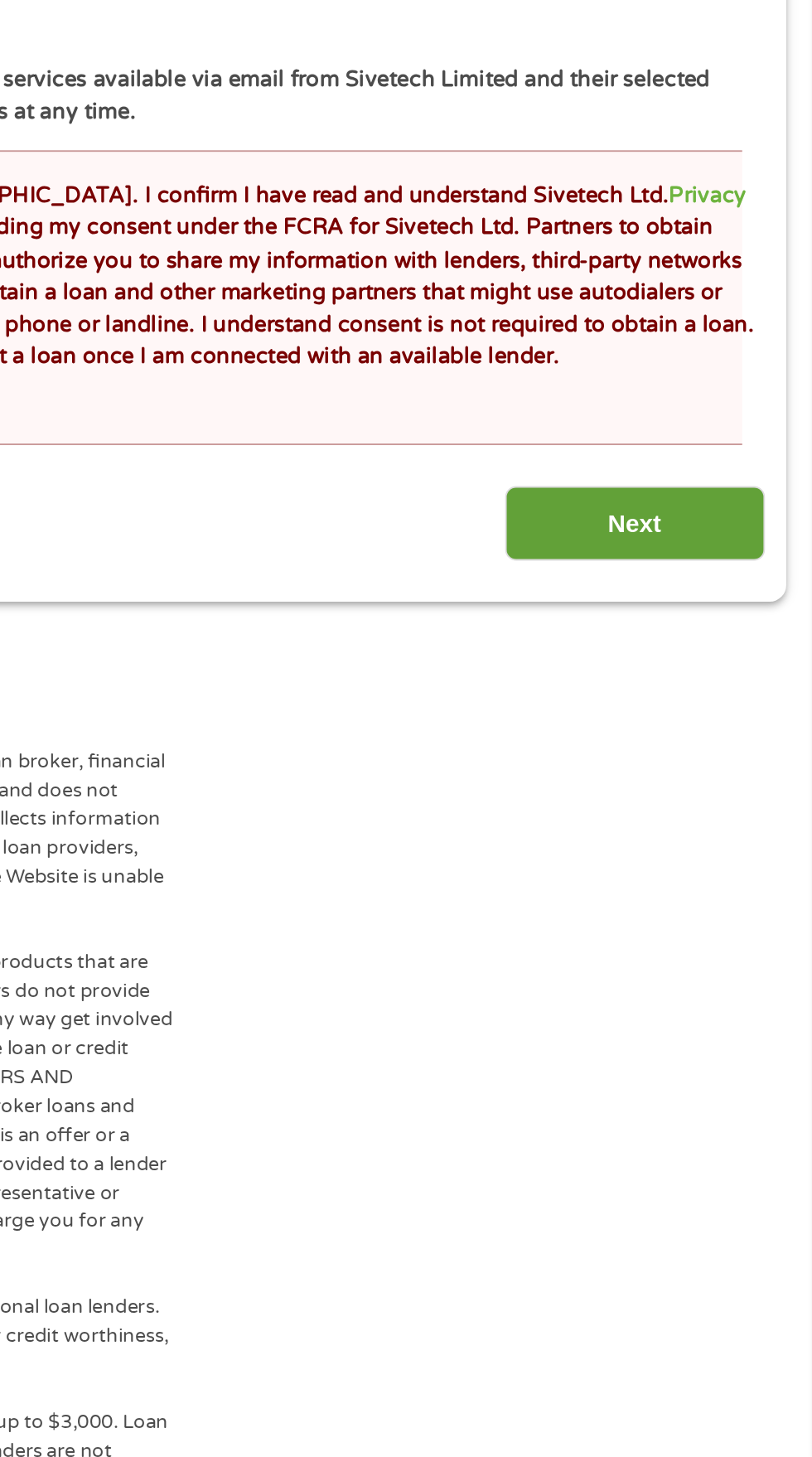
click at [729, 968] on input "Next" at bounding box center [713, 947] width 141 height 40
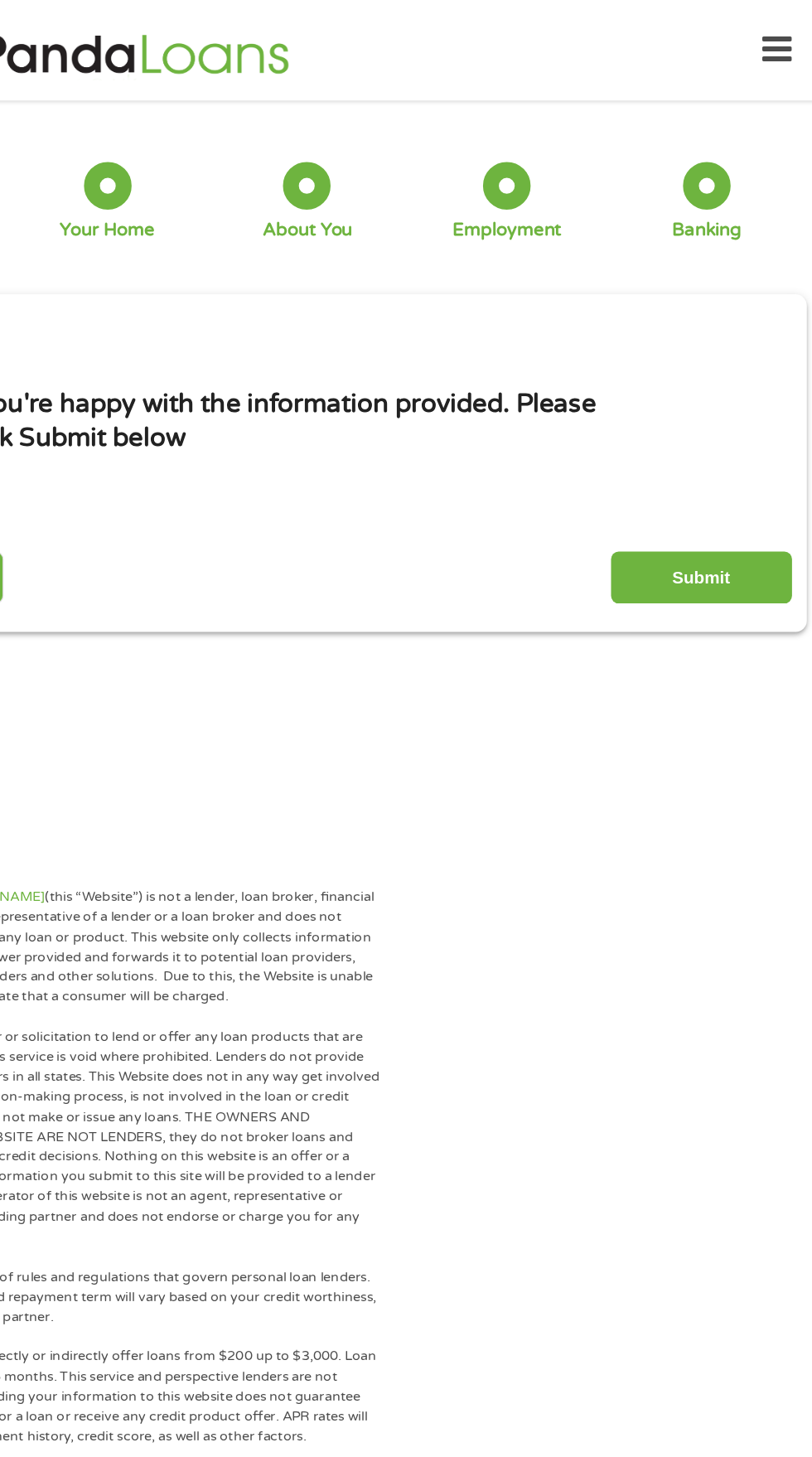
scroll to position [0, 0]
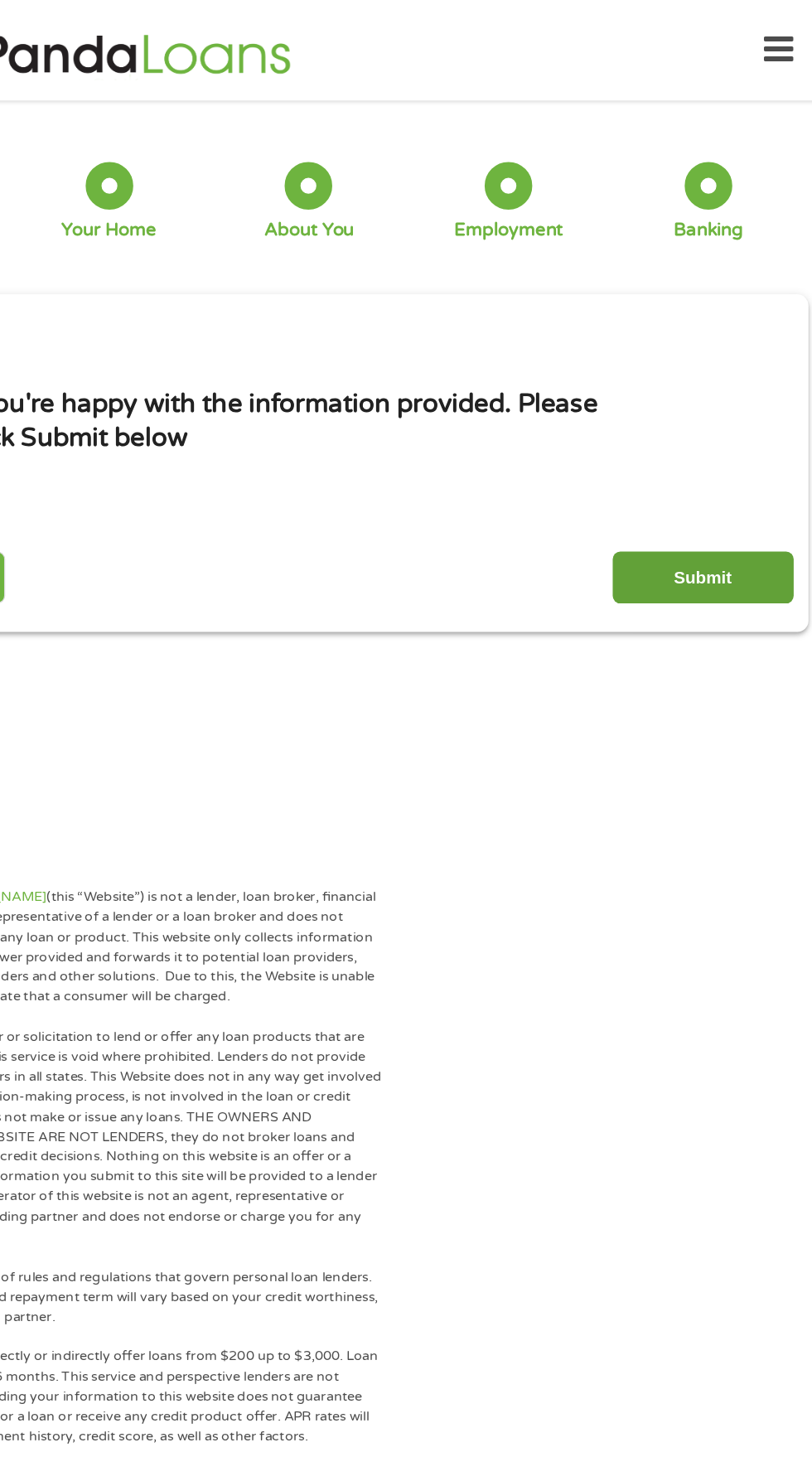
click at [737, 472] on input "Submit" at bounding box center [713, 452] width 141 height 40
